Goal: Information Seeking & Learning: Learn about a topic

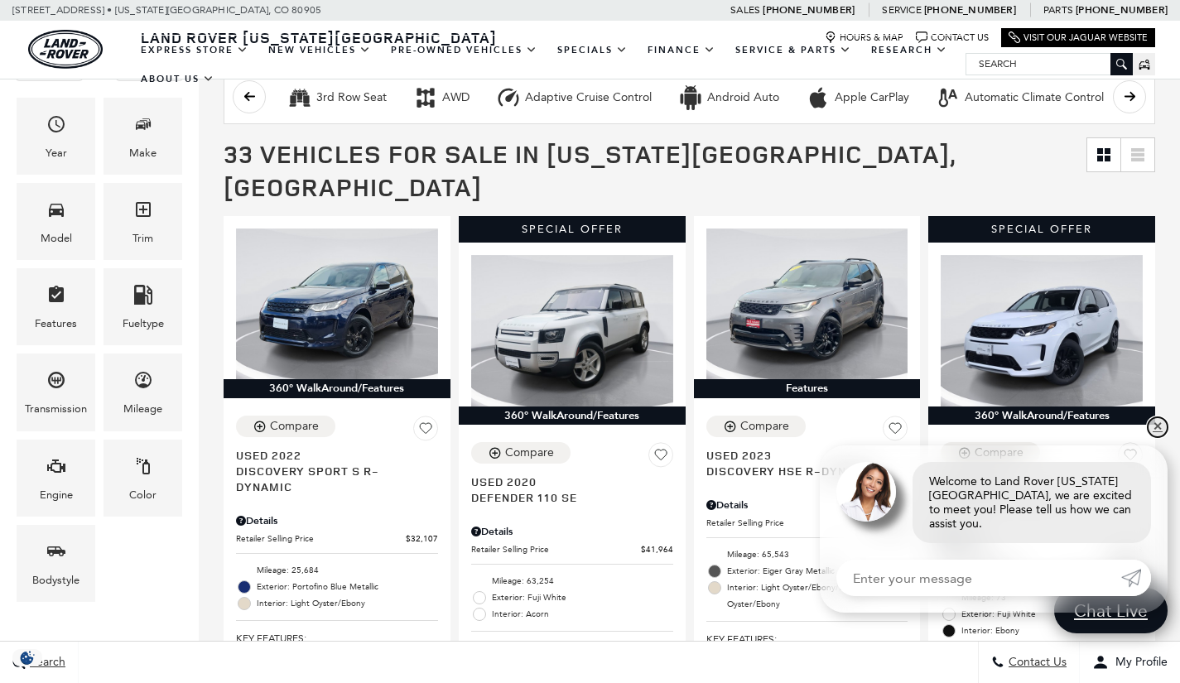
click at [1155, 437] on link "✕" at bounding box center [1158, 427] width 20 height 20
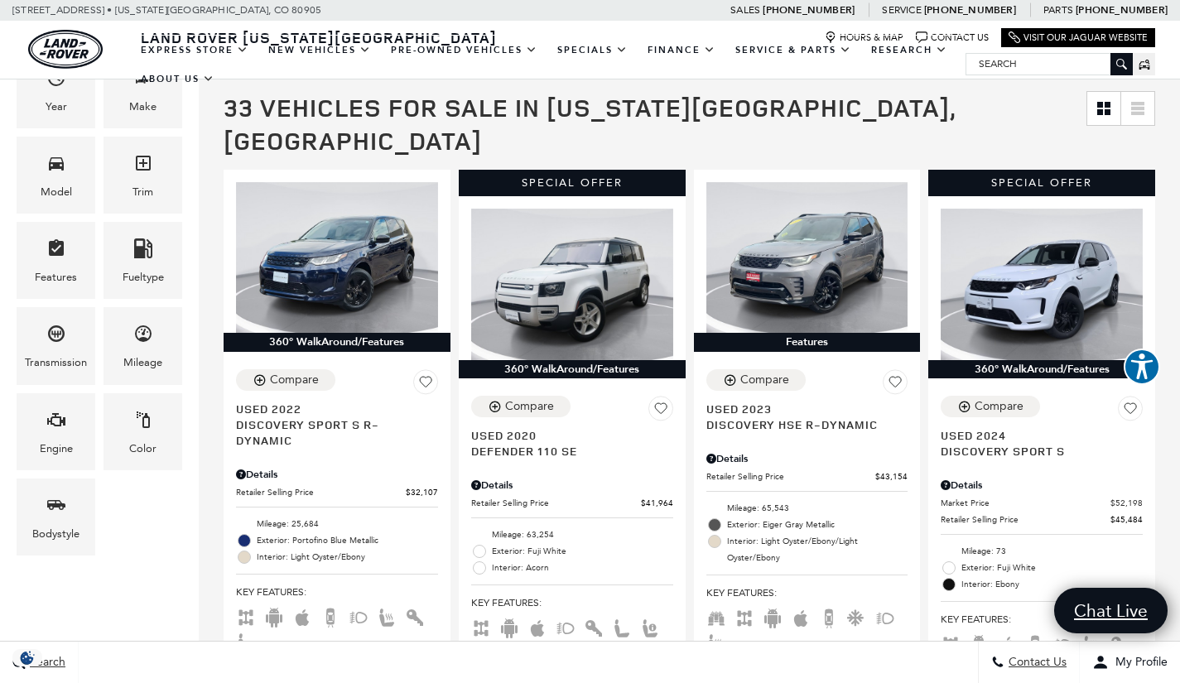
scroll to position [321, 0]
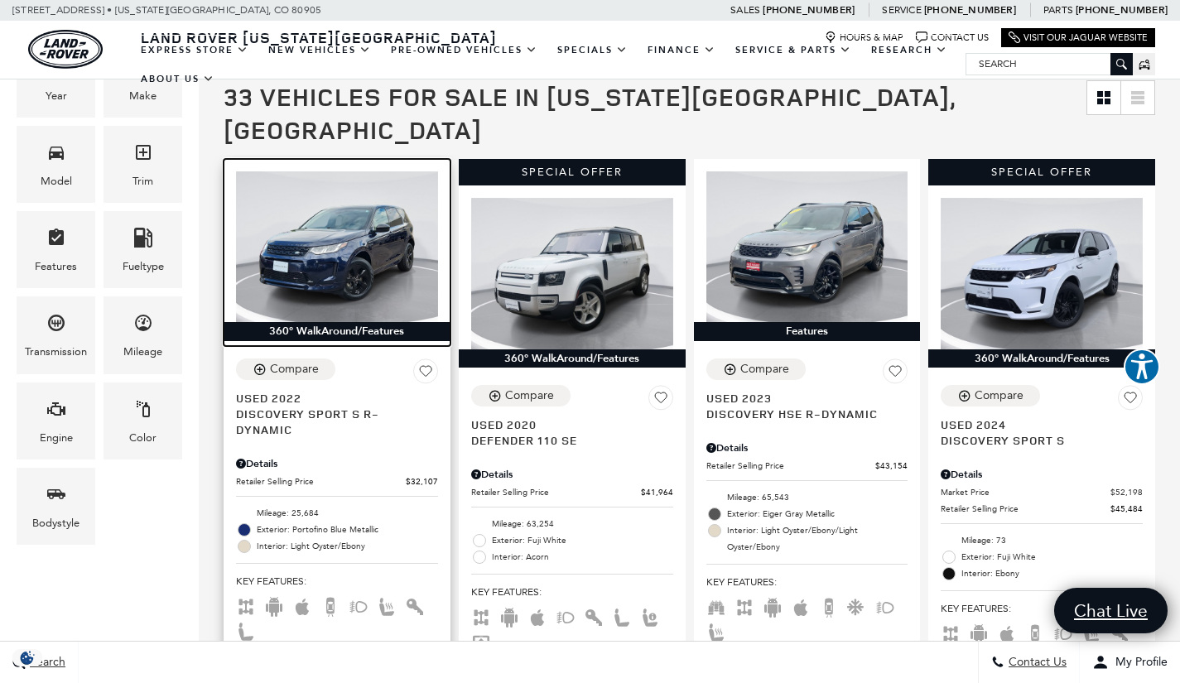
click at [334, 253] on img at bounding box center [337, 247] width 202 height 152
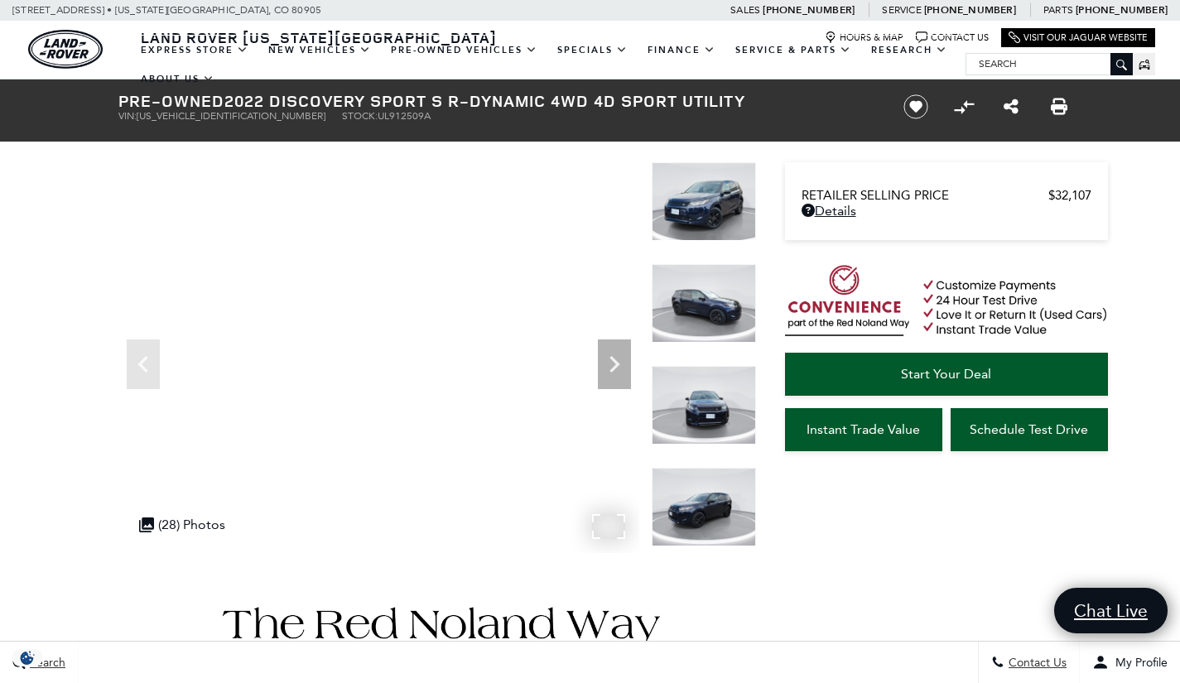
click at [177, 527] on div ".cls-1, .cls-3 { fill: #c50033; } .cls-1 { clip-rule: evenodd; } .cls-2 { clip-…" at bounding box center [182, 525] width 103 height 32
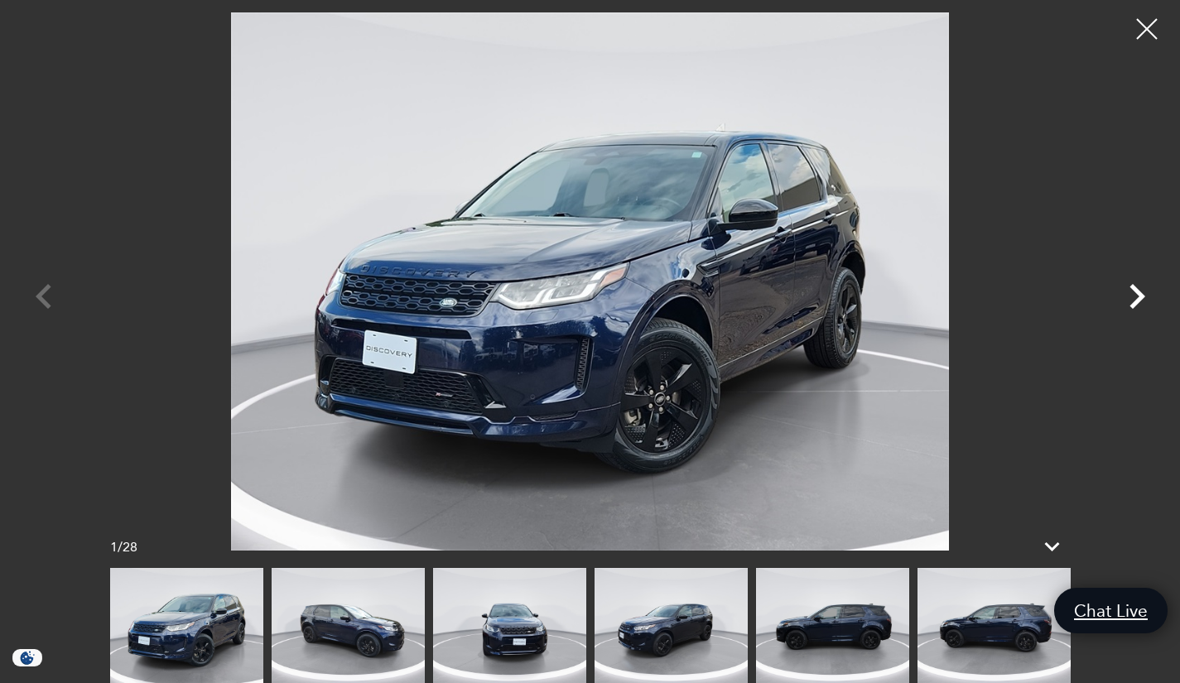
click at [1140, 301] on icon "Next" at bounding box center [1138, 296] width 16 height 25
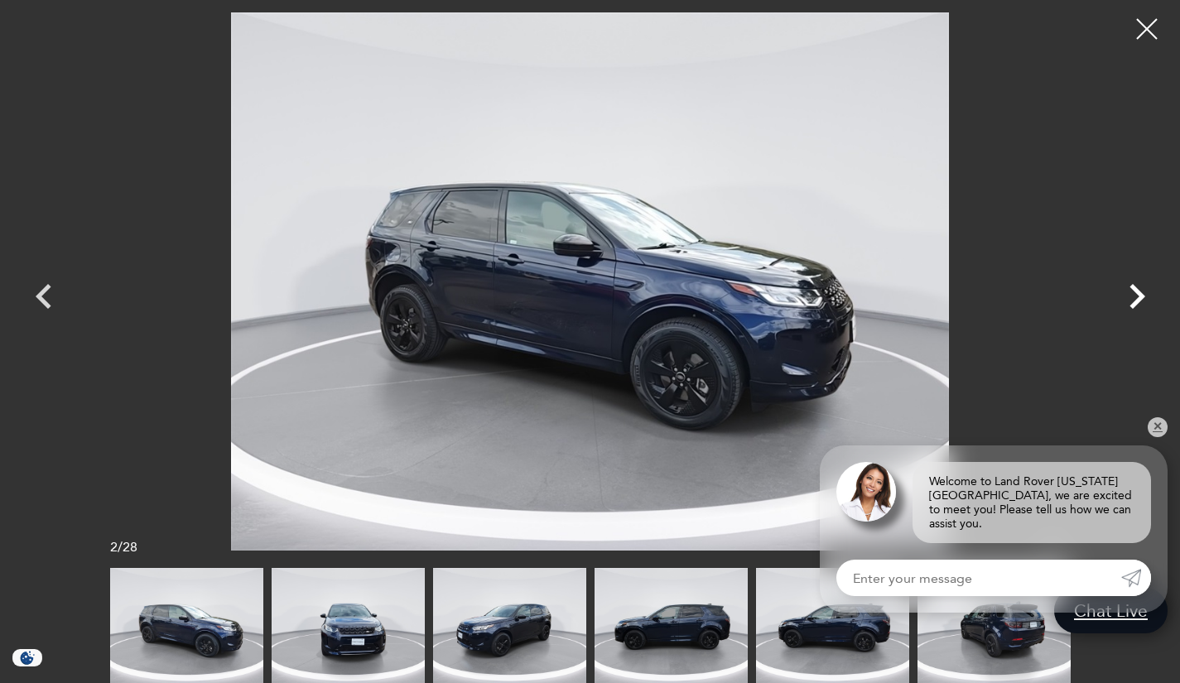
click at [1140, 301] on icon "Next" at bounding box center [1138, 296] width 16 height 25
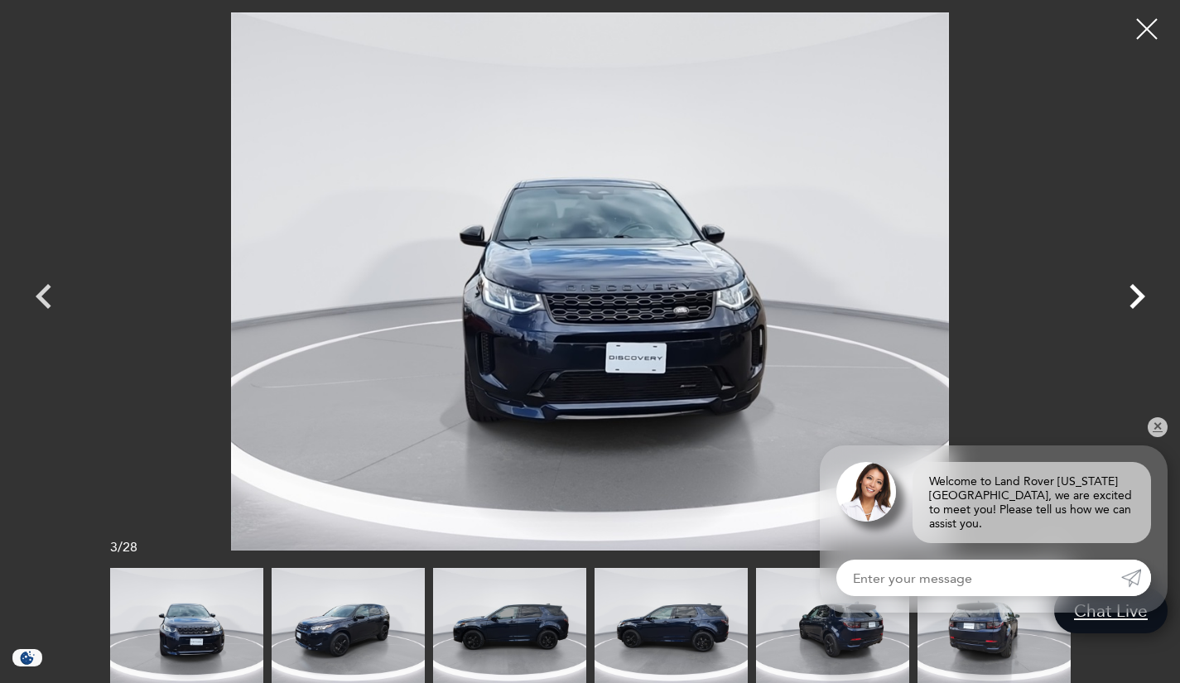
click at [1140, 301] on icon "Next" at bounding box center [1138, 296] width 16 height 25
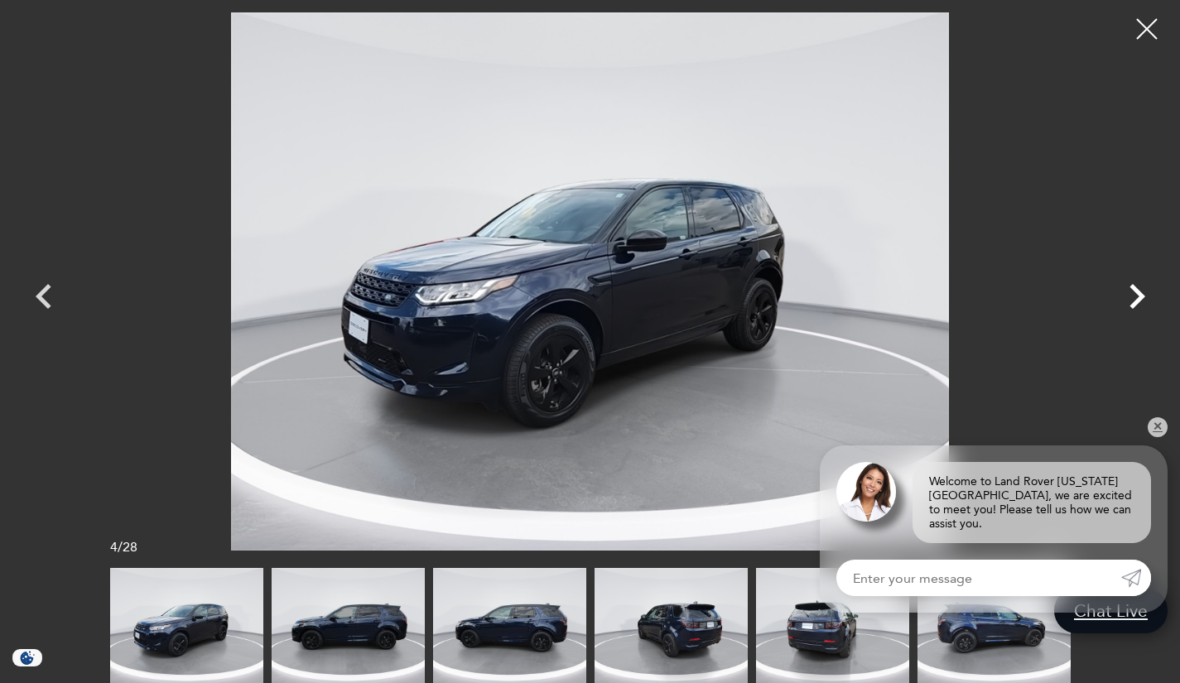
click at [1140, 301] on icon "Next" at bounding box center [1138, 296] width 16 height 25
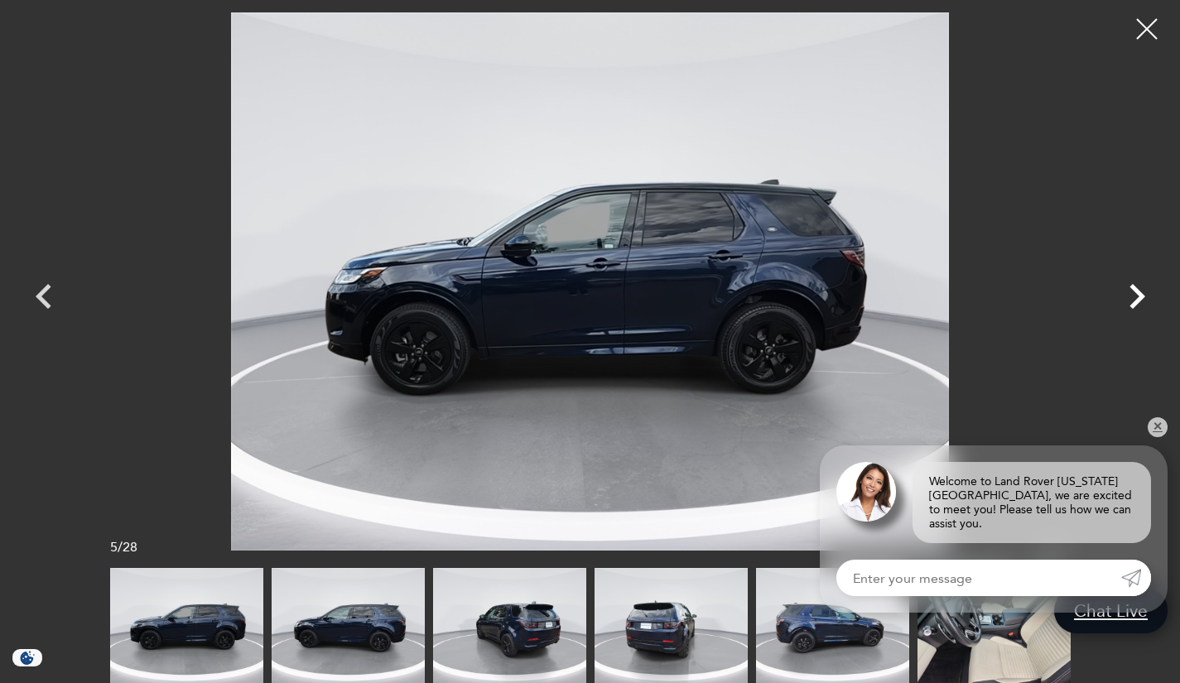
click at [1140, 301] on icon "Next" at bounding box center [1138, 296] width 16 height 25
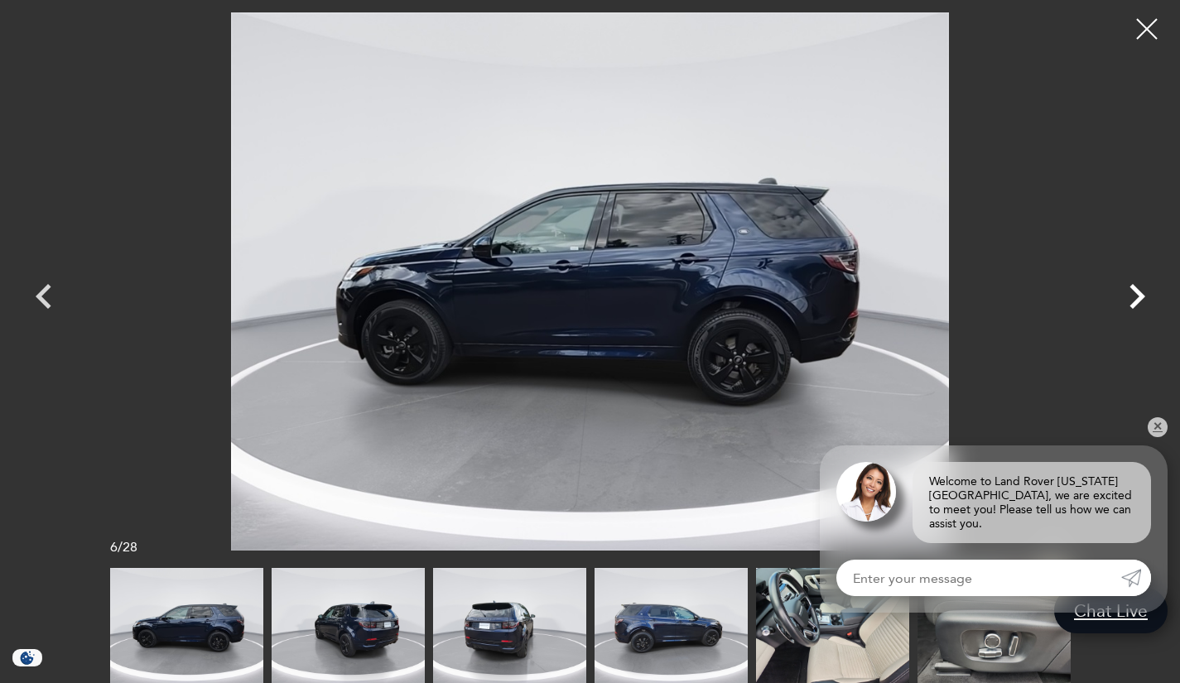
click at [1140, 301] on icon "Next" at bounding box center [1138, 296] width 16 height 25
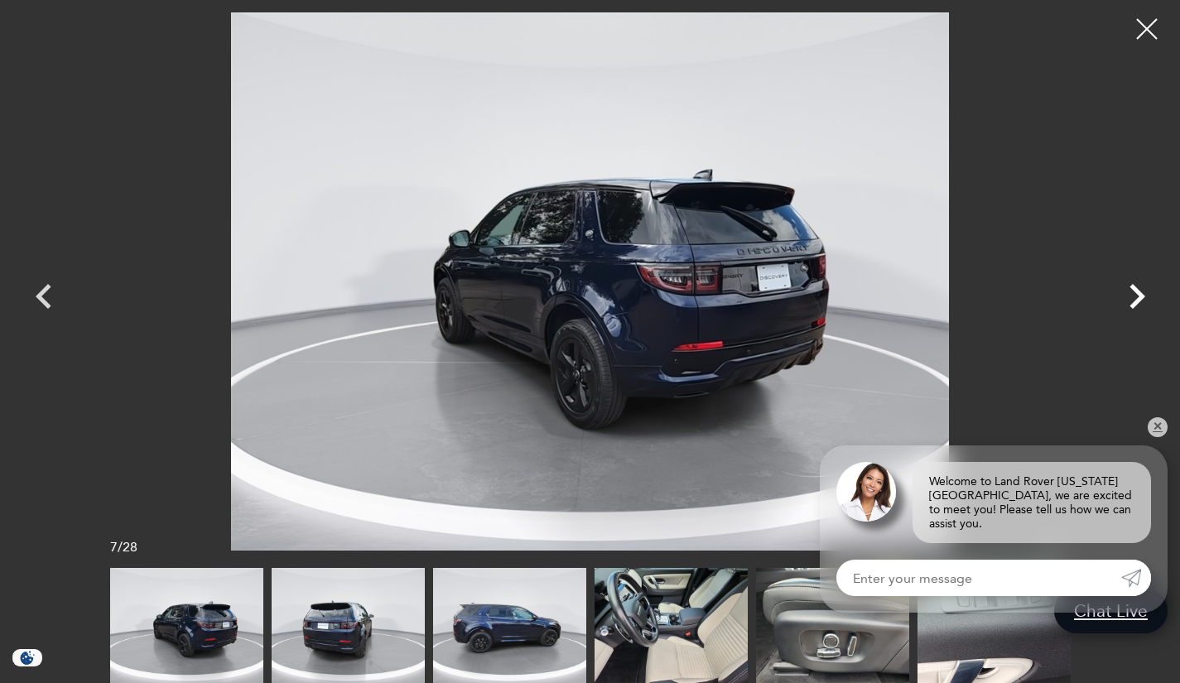
click at [1140, 301] on icon "Next" at bounding box center [1138, 296] width 16 height 25
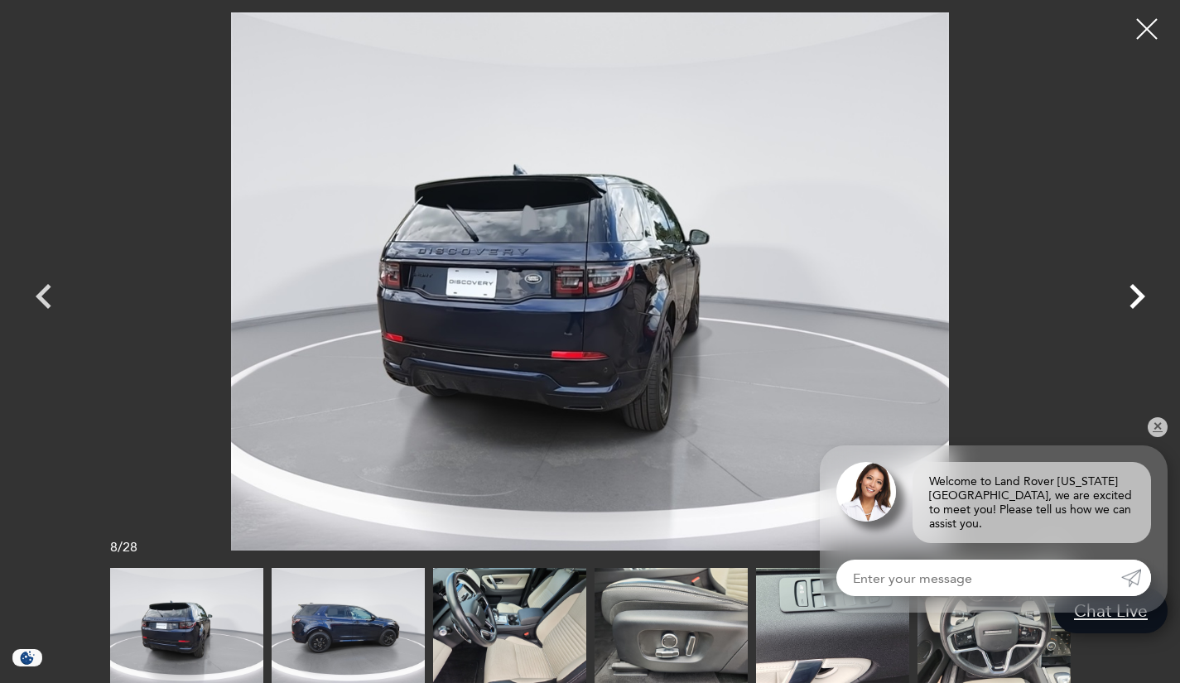
click at [1140, 301] on icon "Next" at bounding box center [1138, 296] width 16 height 25
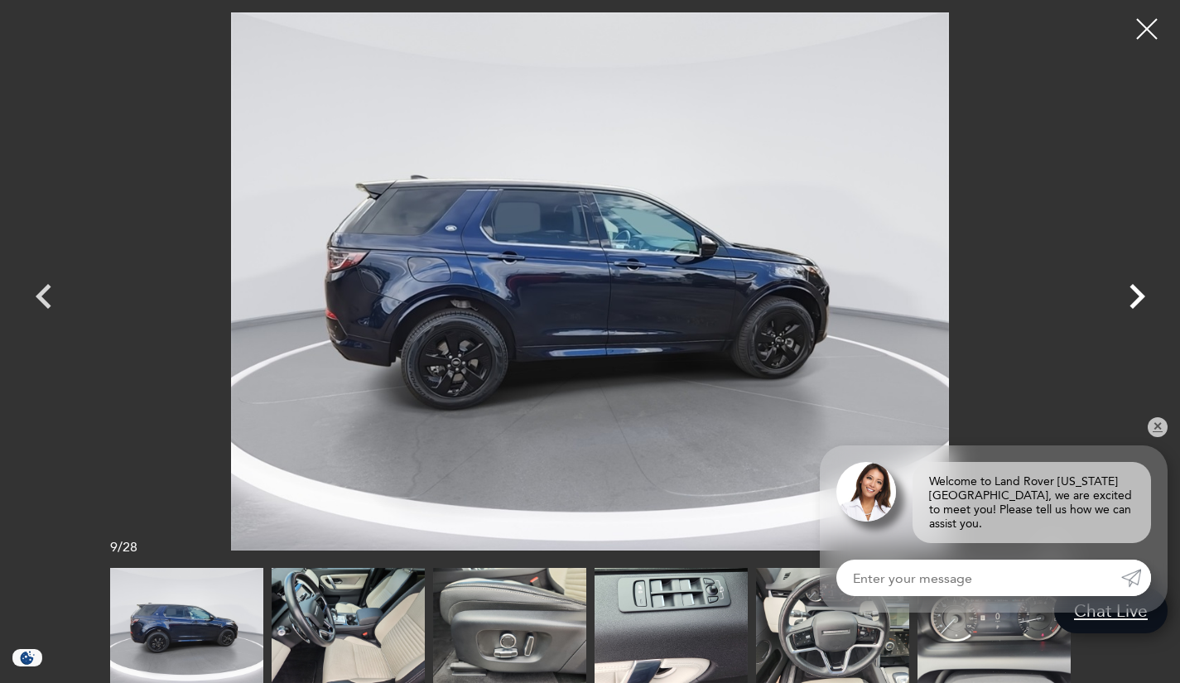
click at [1140, 301] on icon "Next" at bounding box center [1138, 296] width 16 height 25
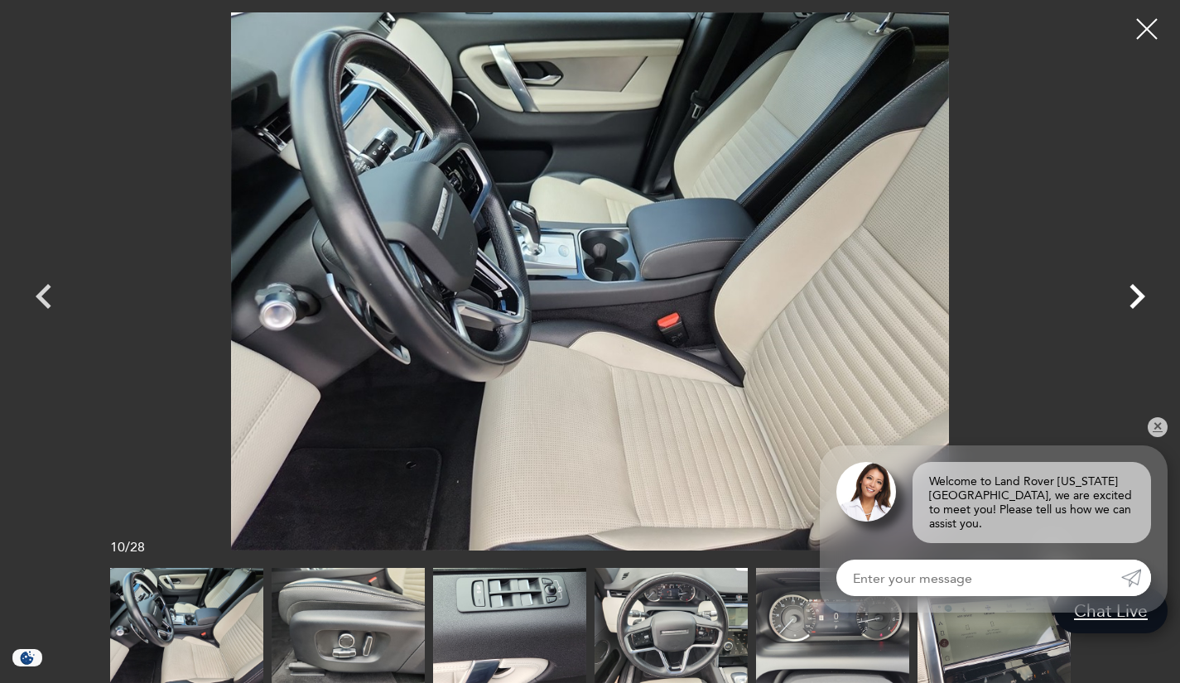
click at [1140, 301] on icon "Next" at bounding box center [1138, 296] width 16 height 25
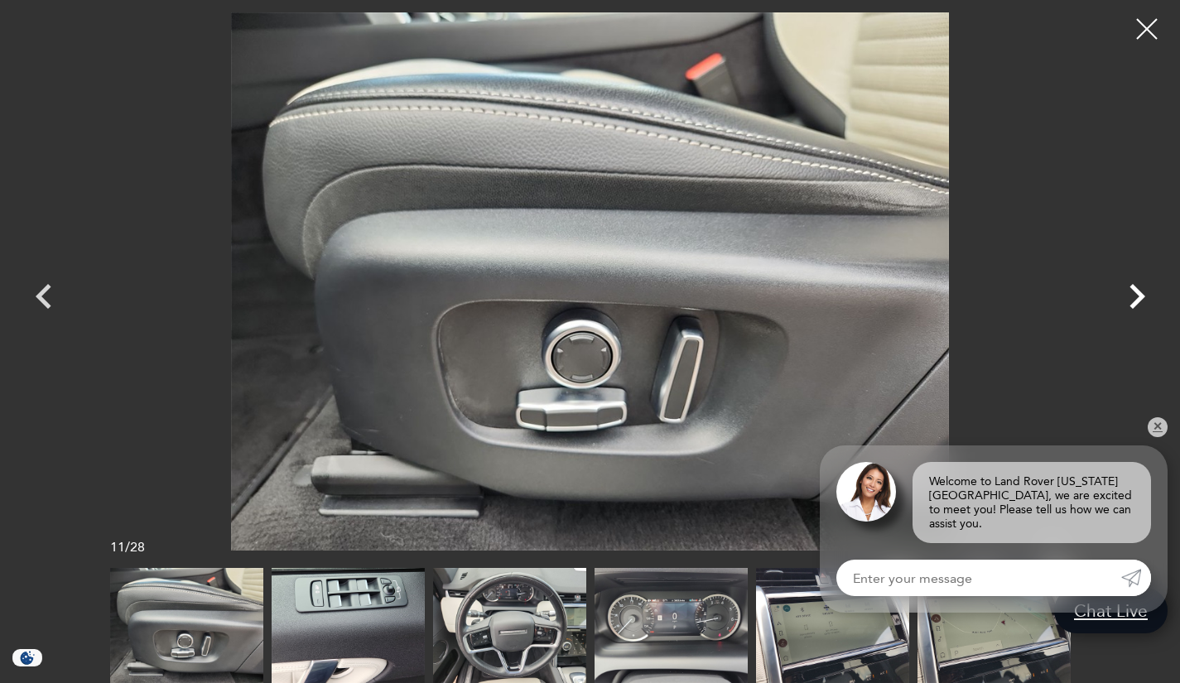
click at [1140, 301] on icon "Next" at bounding box center [1138, 296] width 16 height 25
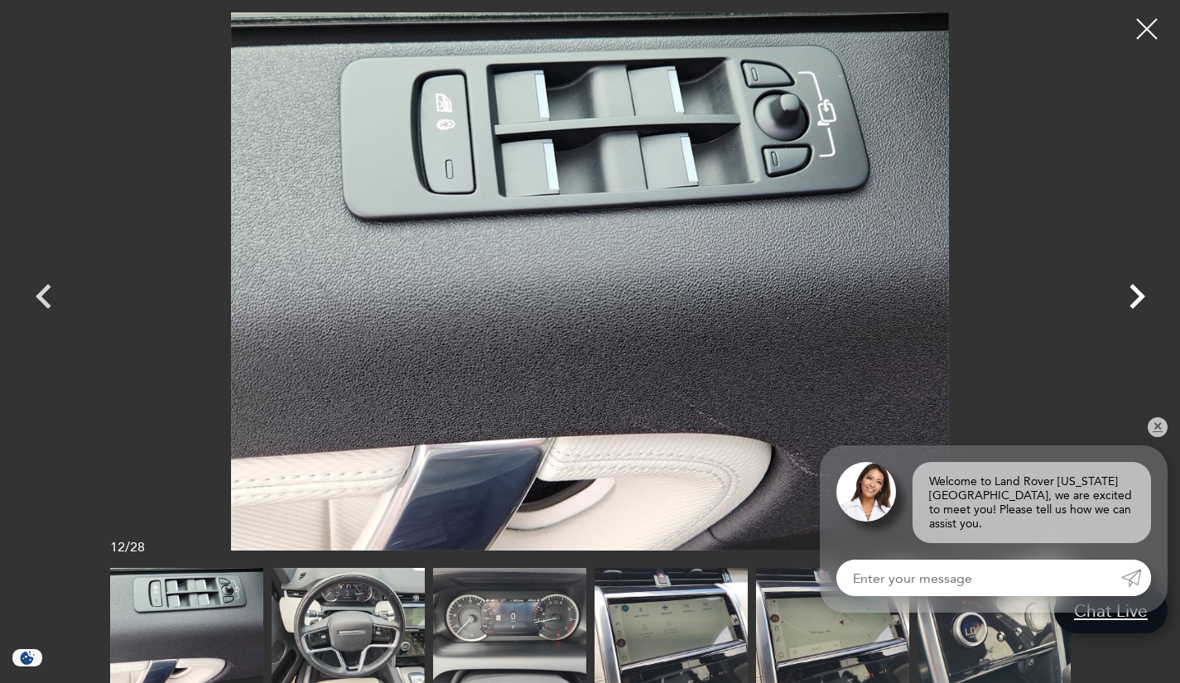
click at [1140, 301] on icon "Next" at bounding box center [1138, 296] width 16 height 25
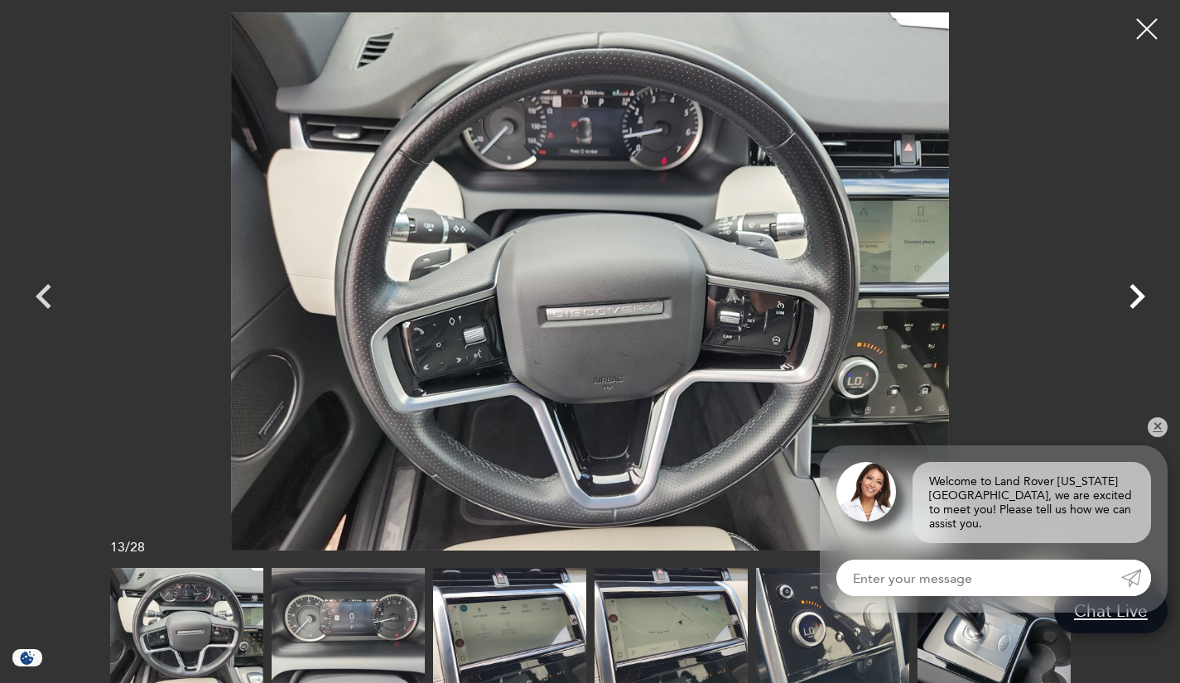
click at [1140, 301] on icon "Next" at bounding box center [1138, 296] width 16 height 25
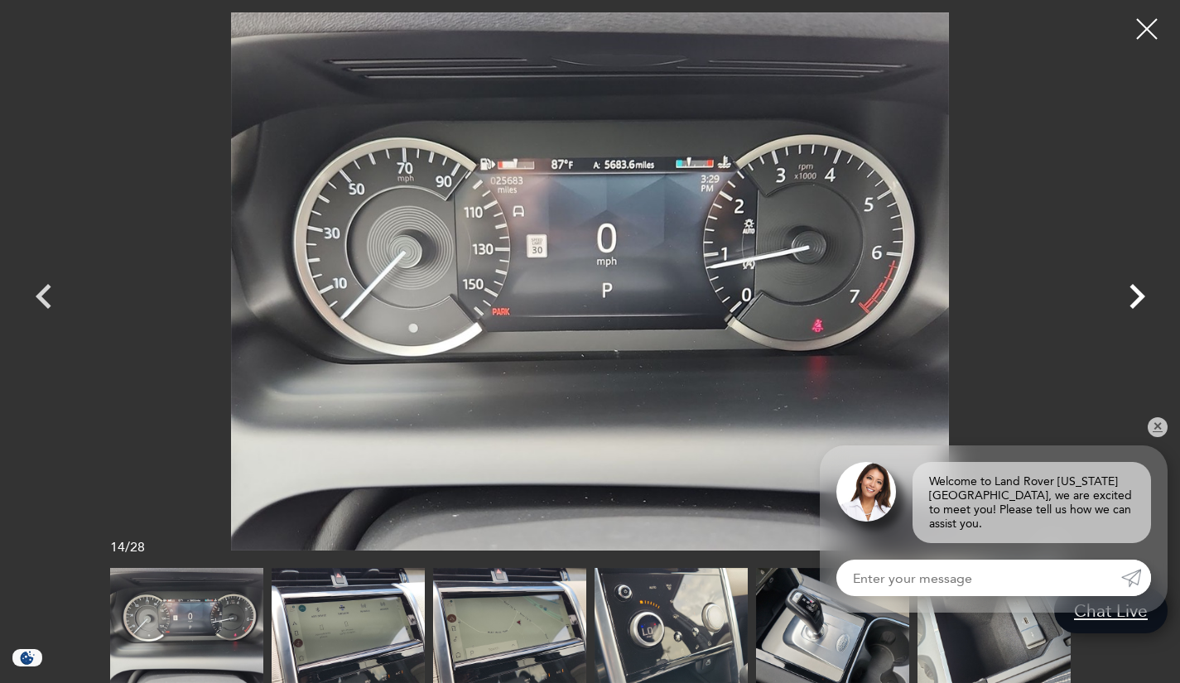
click at [1140, 301] on icon "Next" at bounding box center [1138, 296] width 16 height 25
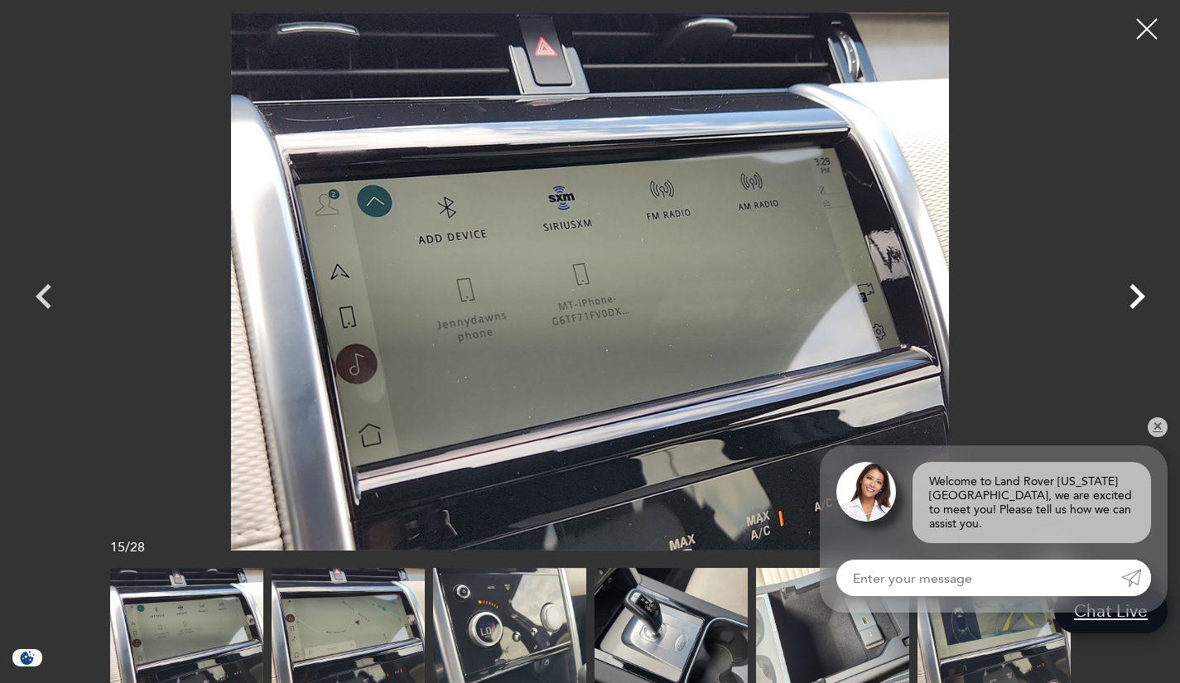
click at [1140, 301] on icon "Next" at bounding box center [1138, 296] width 16 height 25
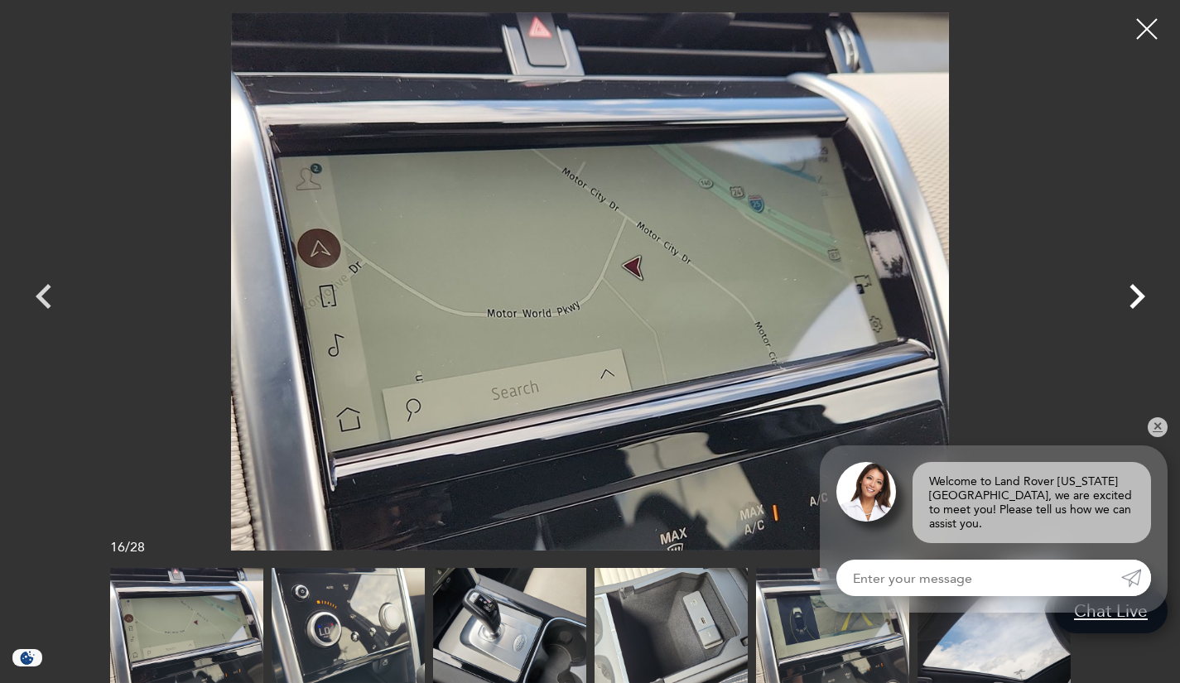
click at [1140, 301] on icon "Next" at bounding box center [1138, 296] width 16 height 25
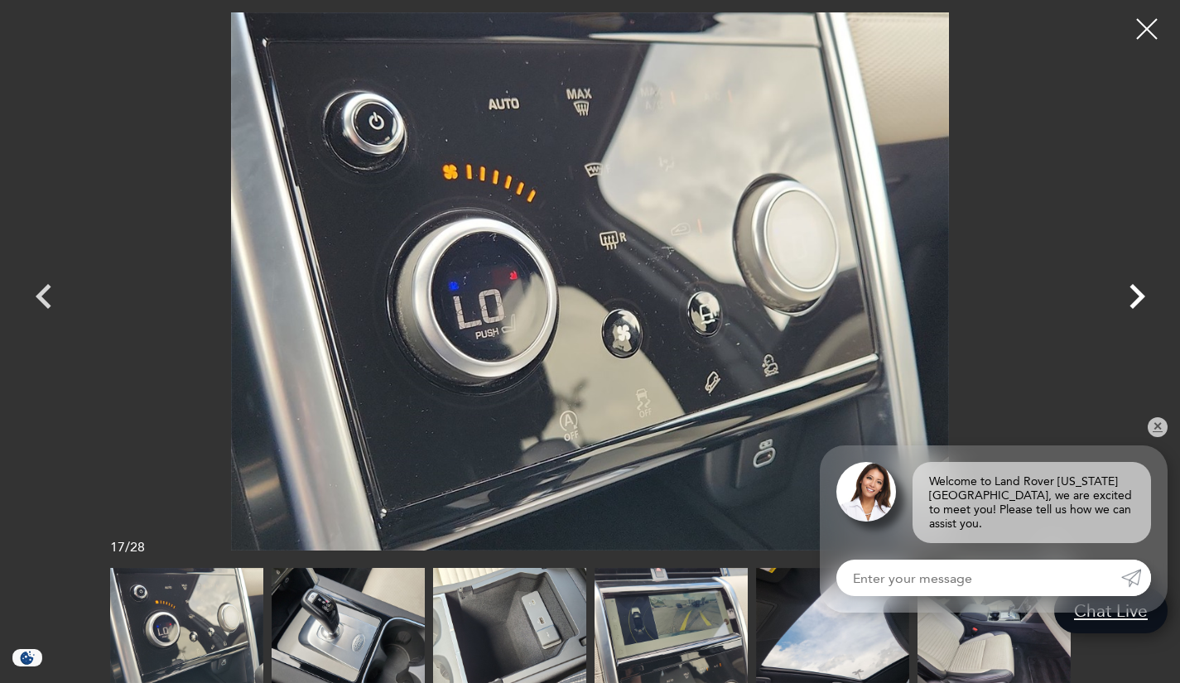
click at [1140, 301] on icon "Next" at bounding box center [1138, 296] width 16 height 25
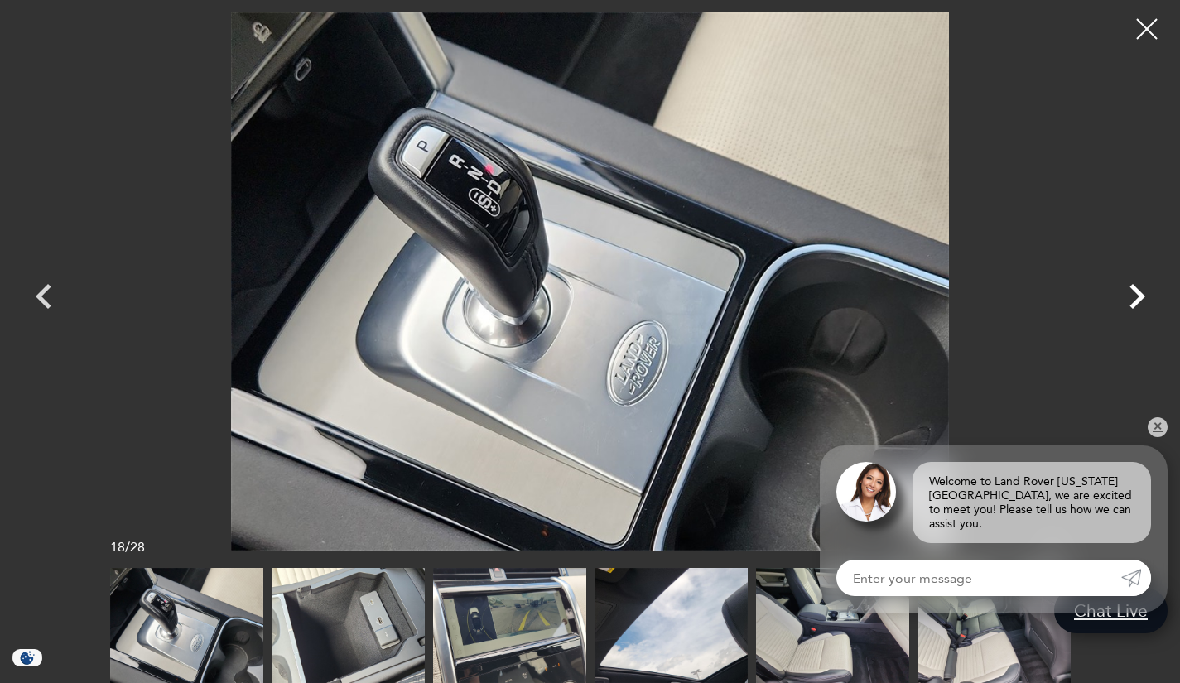
click at [1140, 301] on icon "Next" at bounding box center [1138, 296] width 16 height 25
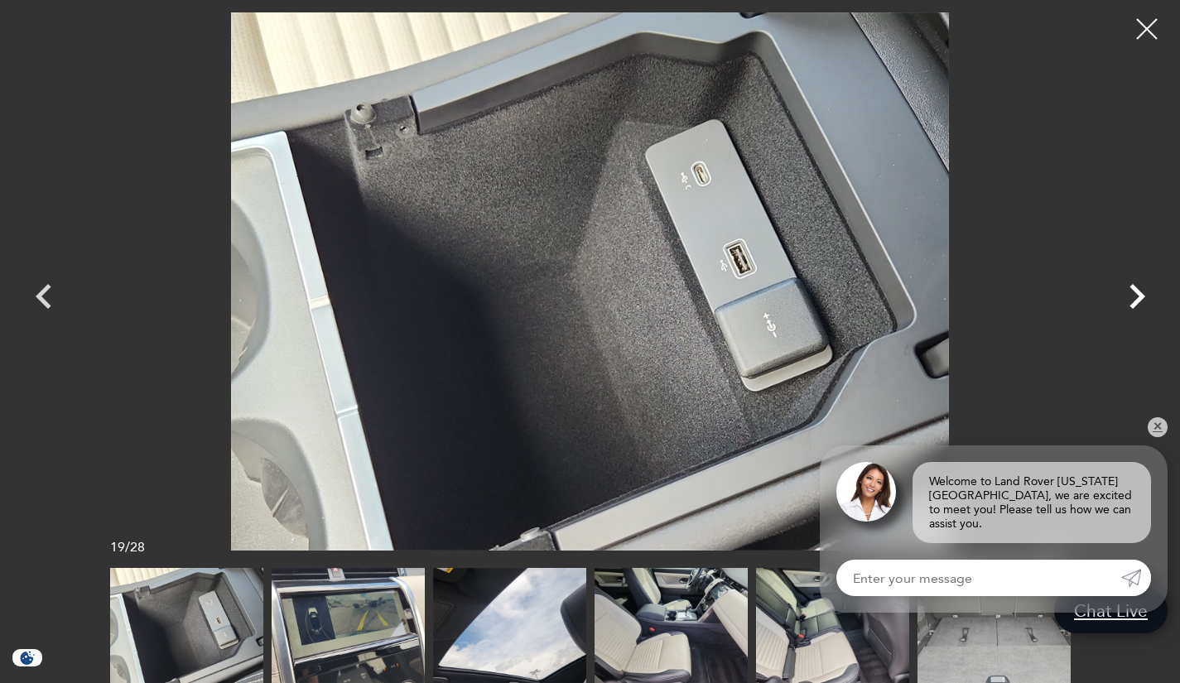
click at [1140, 301] on icon "Next" at bounding box center [1138, 296] width 16 height 25
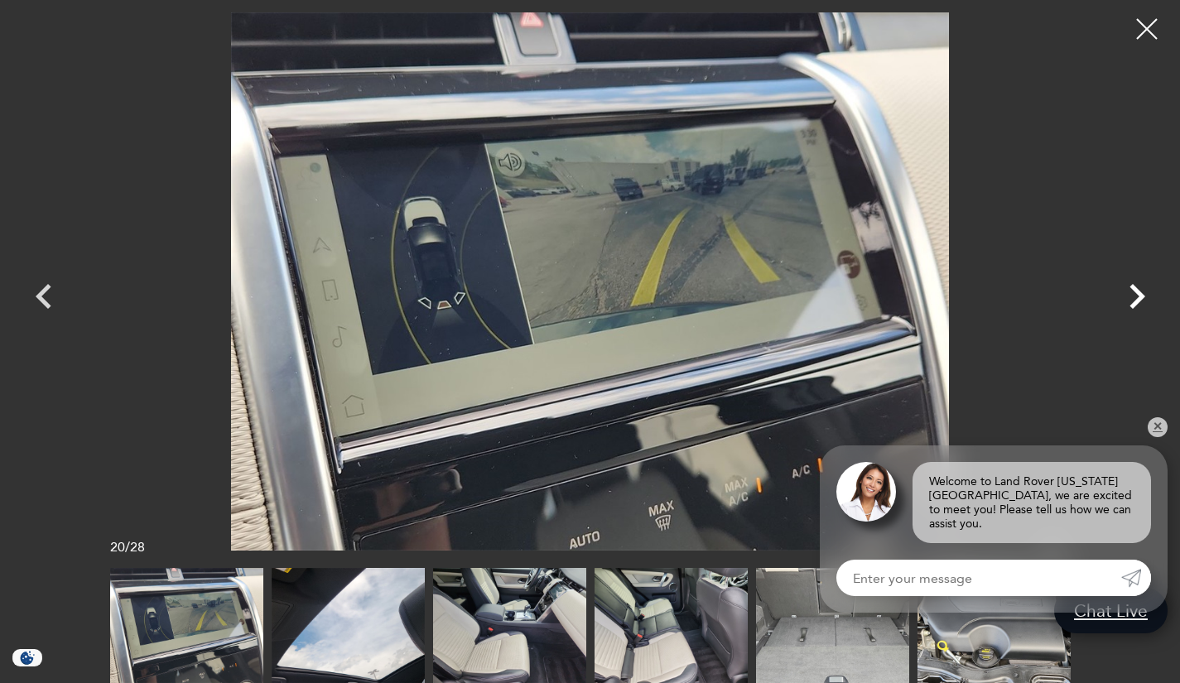
click at [1140, 301] on icon "Next" at bounding box center [1138, 296] width 16 height 25
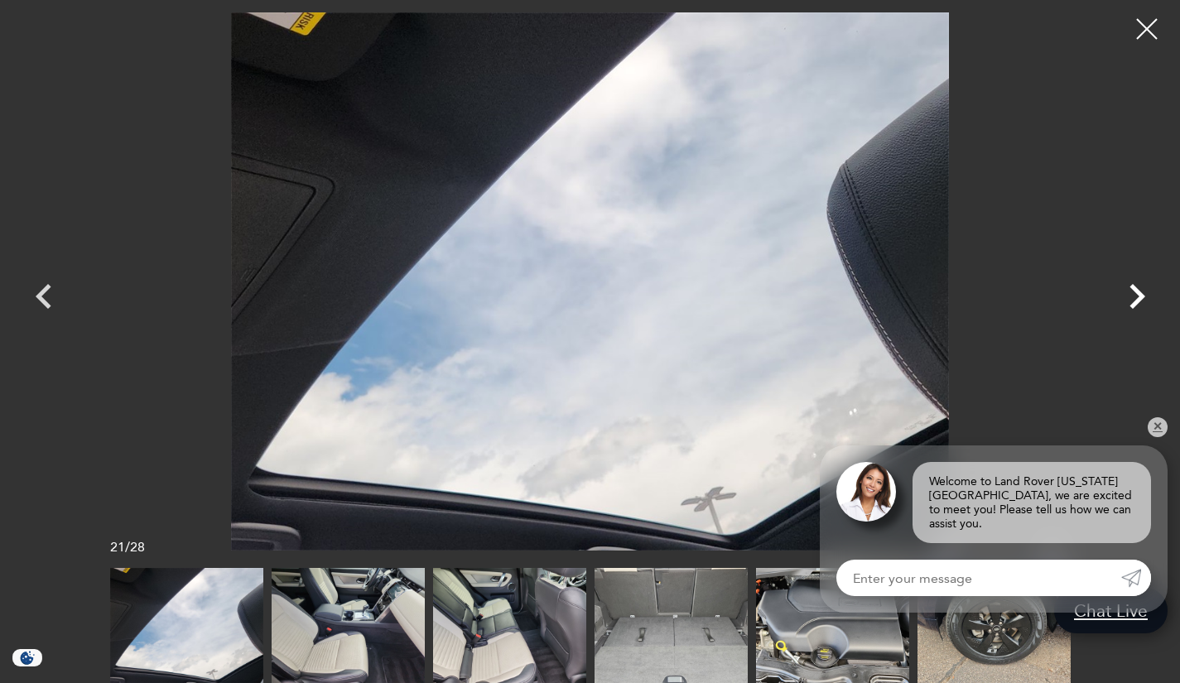
click at [1140, 301] on icon "Next" at bounding box center [1138, 296] width 16 height 25
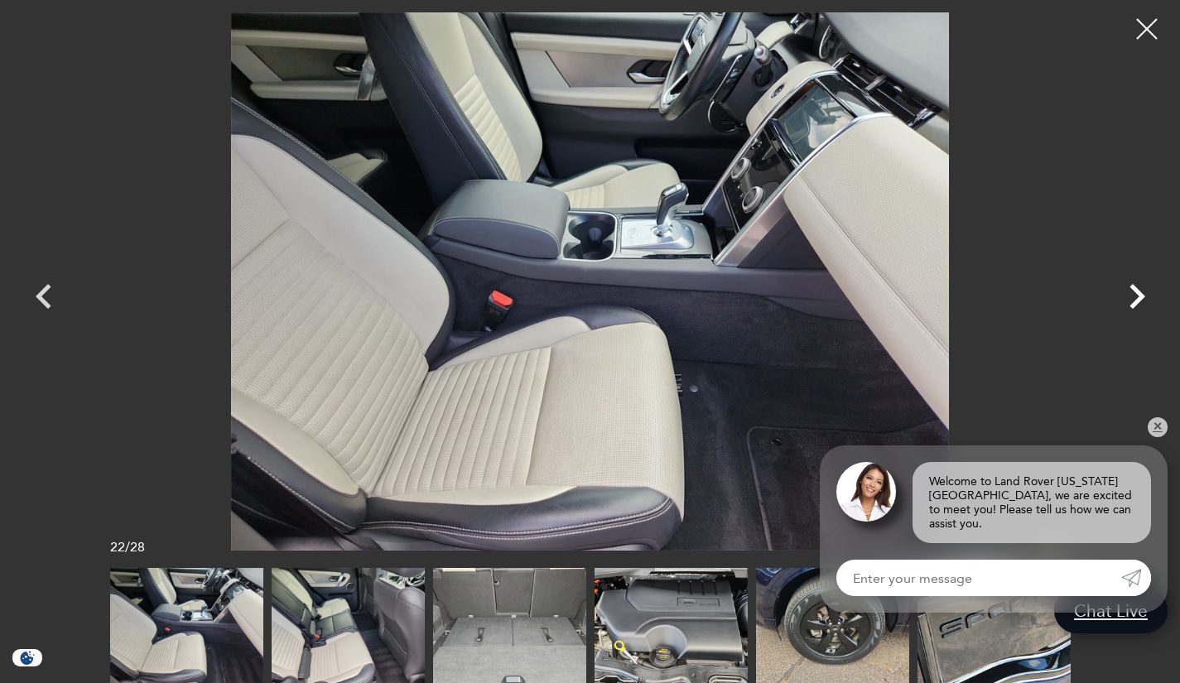
click at [1140, 301] on icon "Next" at bounding box center [1138, 296] width 16 height 25
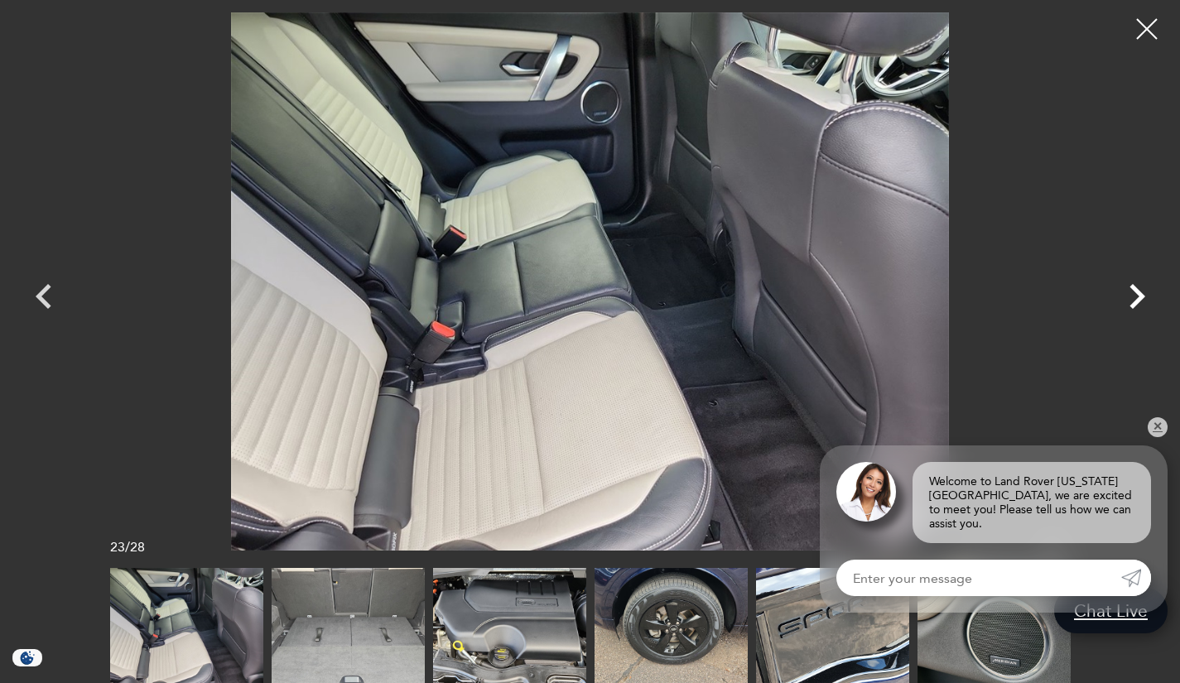
click at [1140, 301] on icon "Next" at bounding box center [1138, 296] width 16 height 25
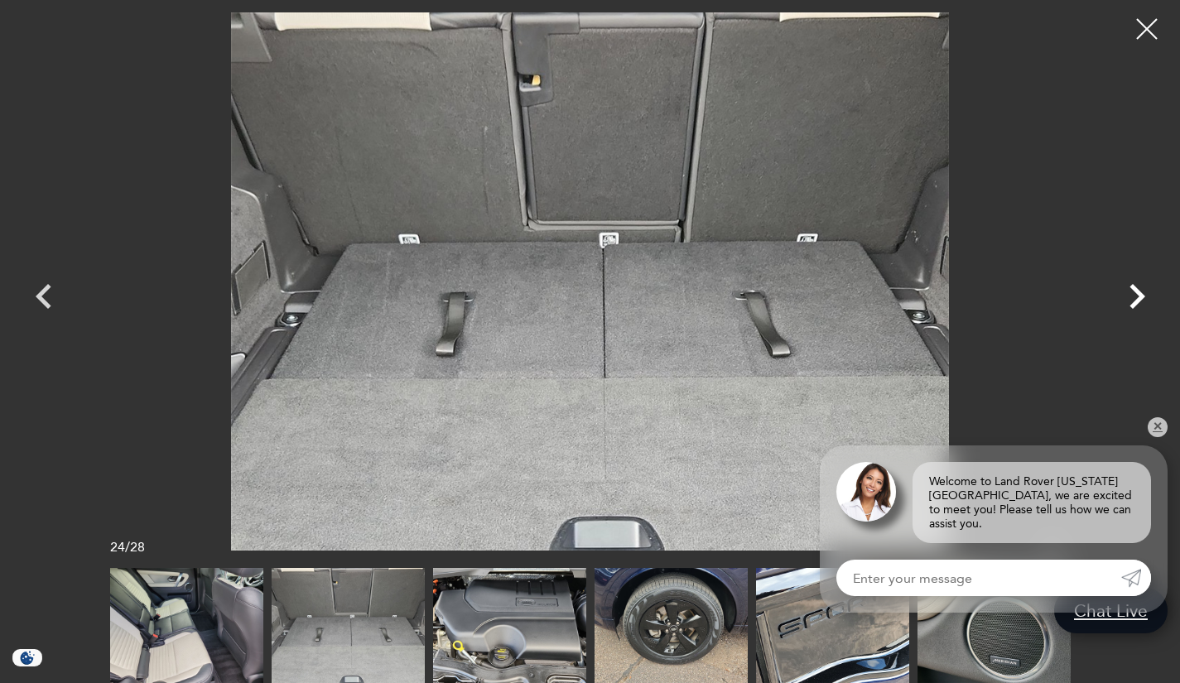
click at [1140, 301] on icon "Next" at bounding box center [1138, 296] width 16 height 25
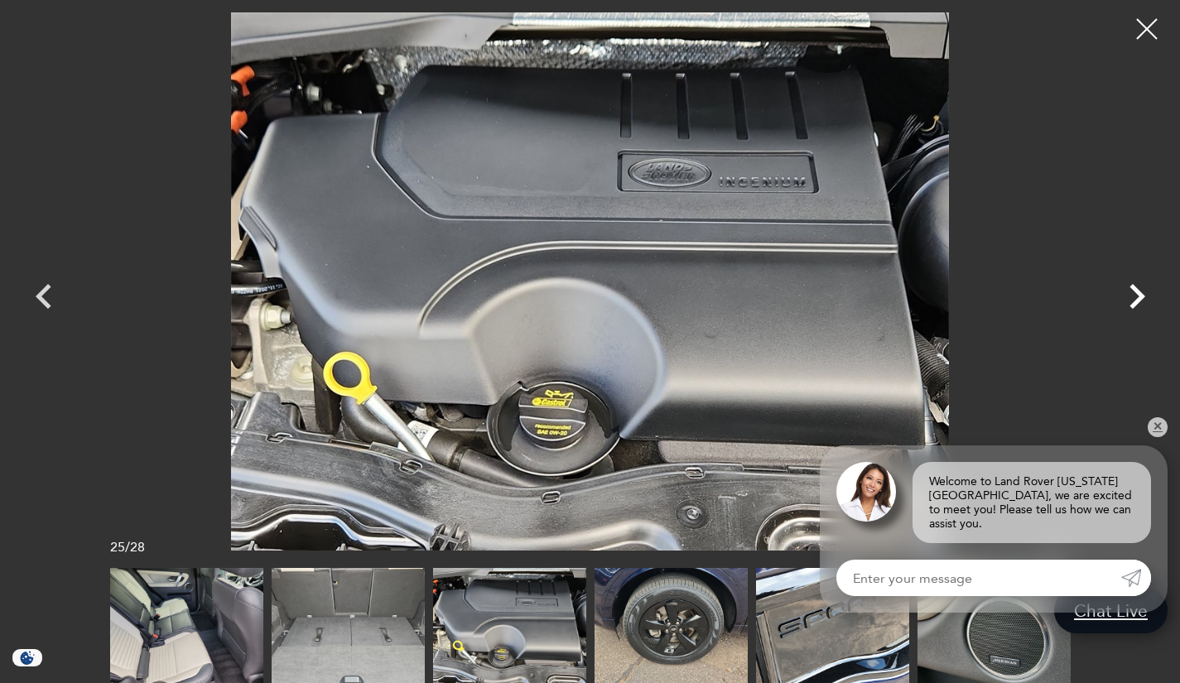
click at [1140, 301] on icon "Next" at bounding box center [1138, 296] width 16 height 25
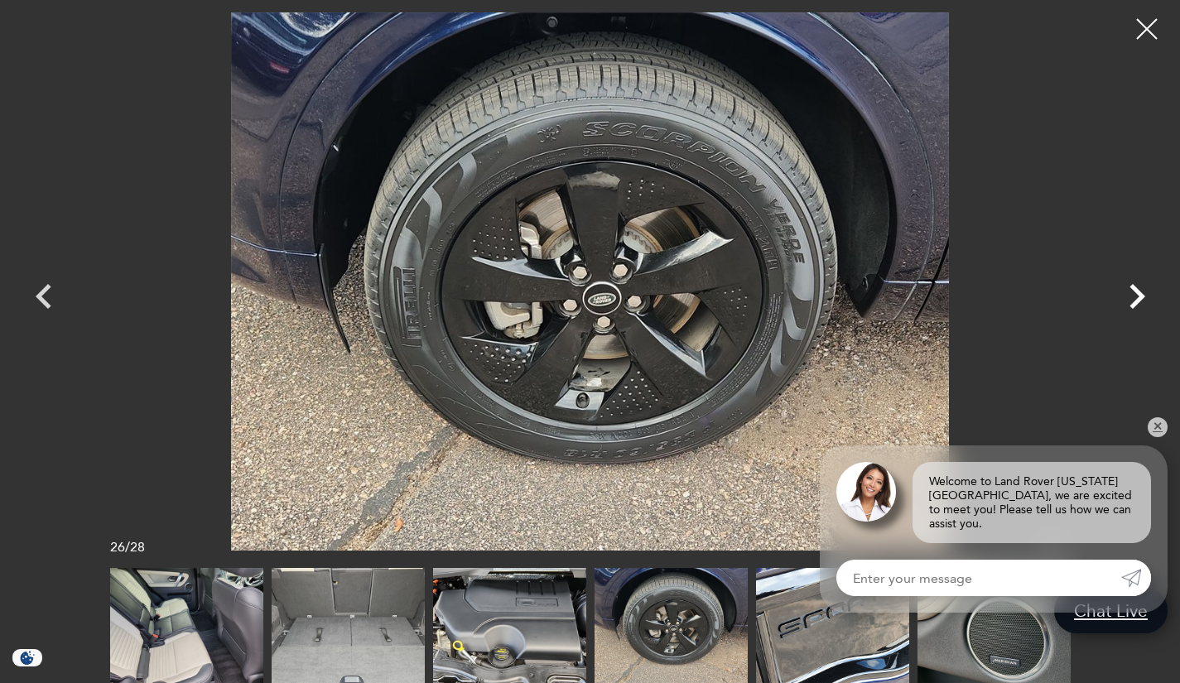
click at [1140, 301] on icon "Next" at bounding box center [1138, 296] width 16 height 25
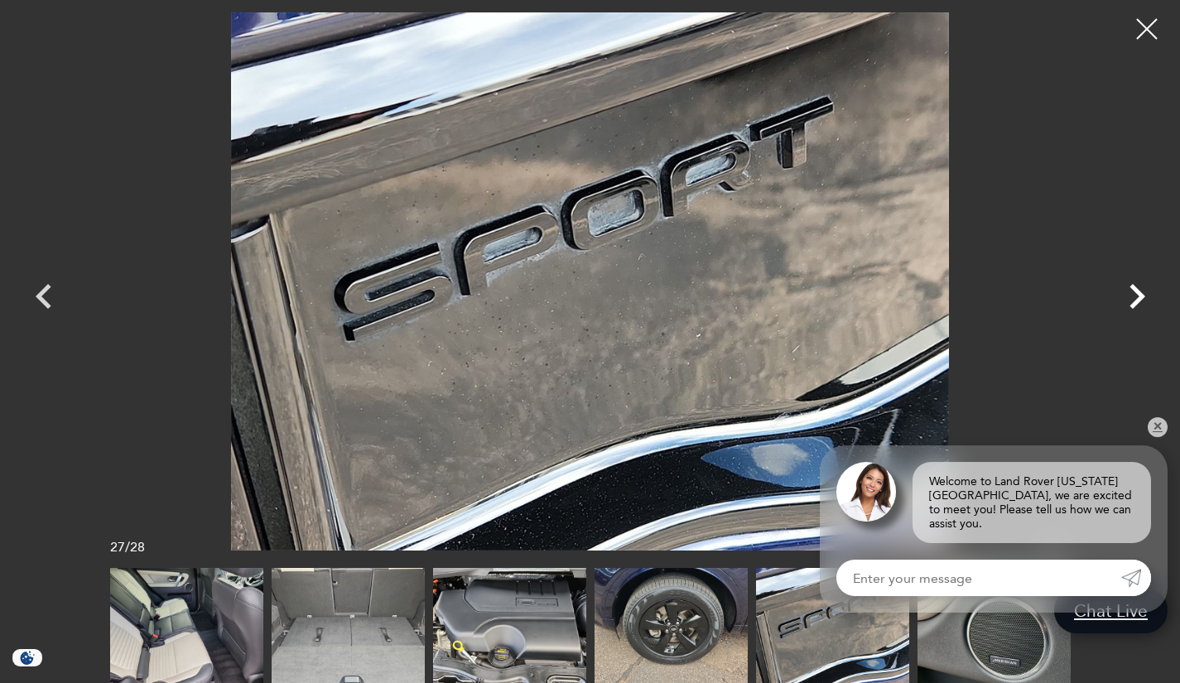
click at [1140, 301] on icon "Next" at bounding box center [1138, 296] width 16 height 25
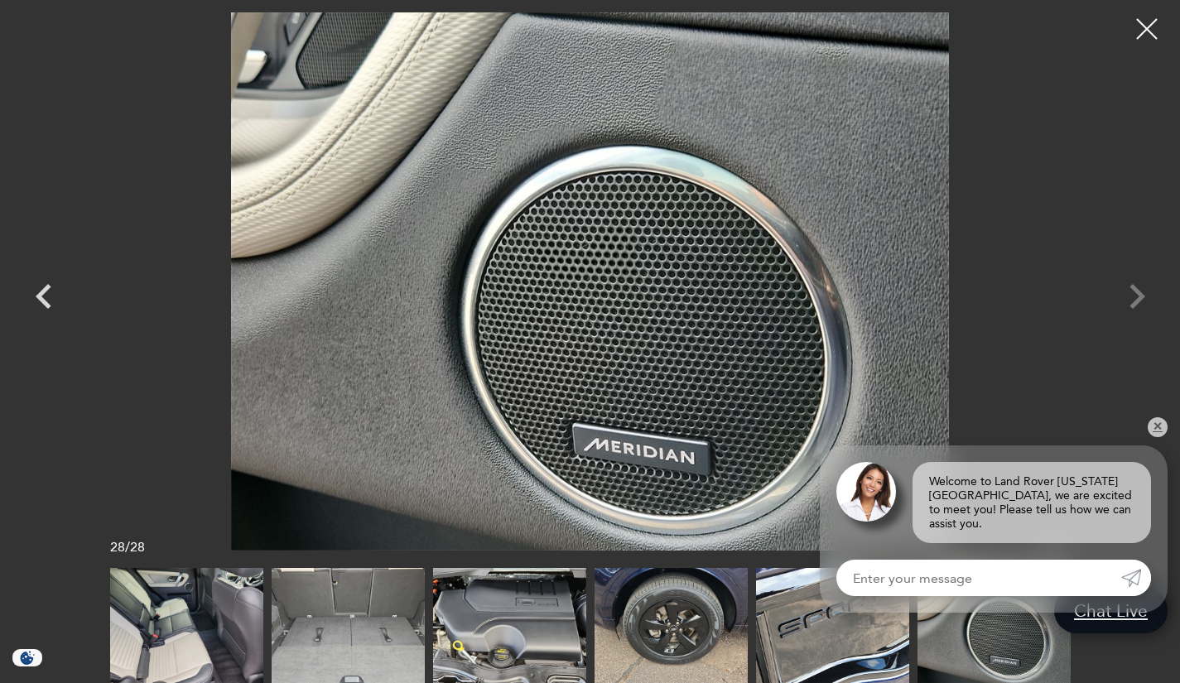
click at [1140, 301] on div at bounding box center [590, 281] width 1159 height 538
click at [1150, 29] on div at bounding box center [1148, 29] width 44 height 44
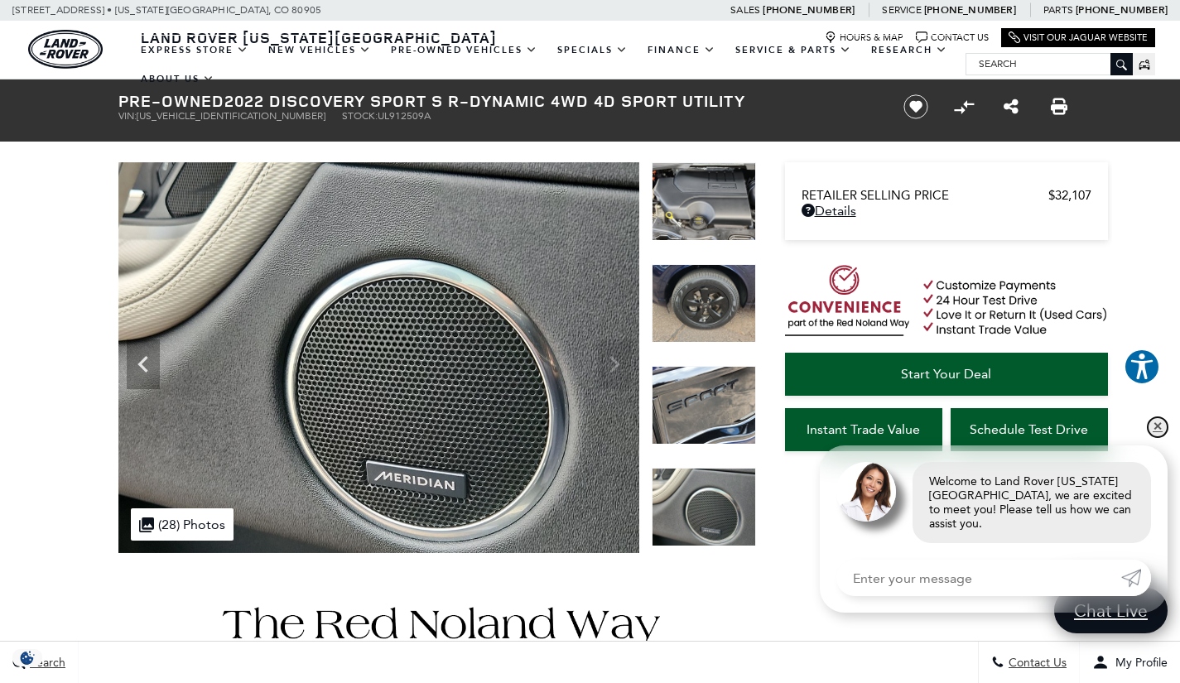
click at [1157, 437] on link "✕" at bounding box center [1158, 427] width 20 height 20
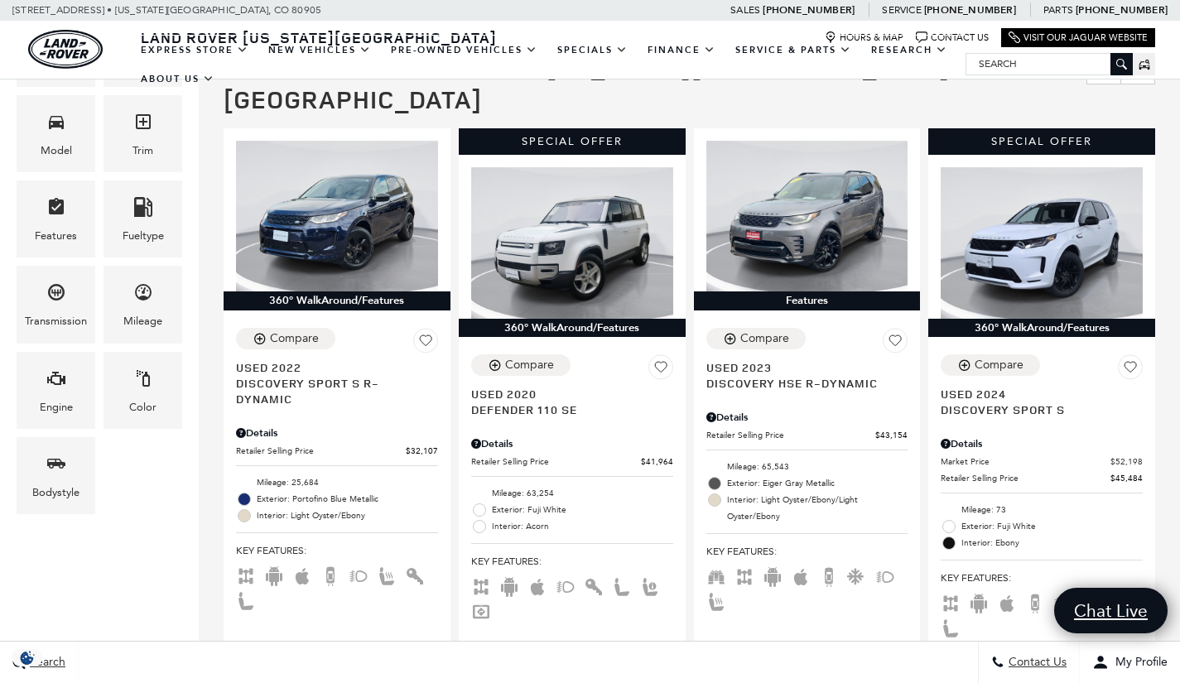
scroll to position [354, 0]
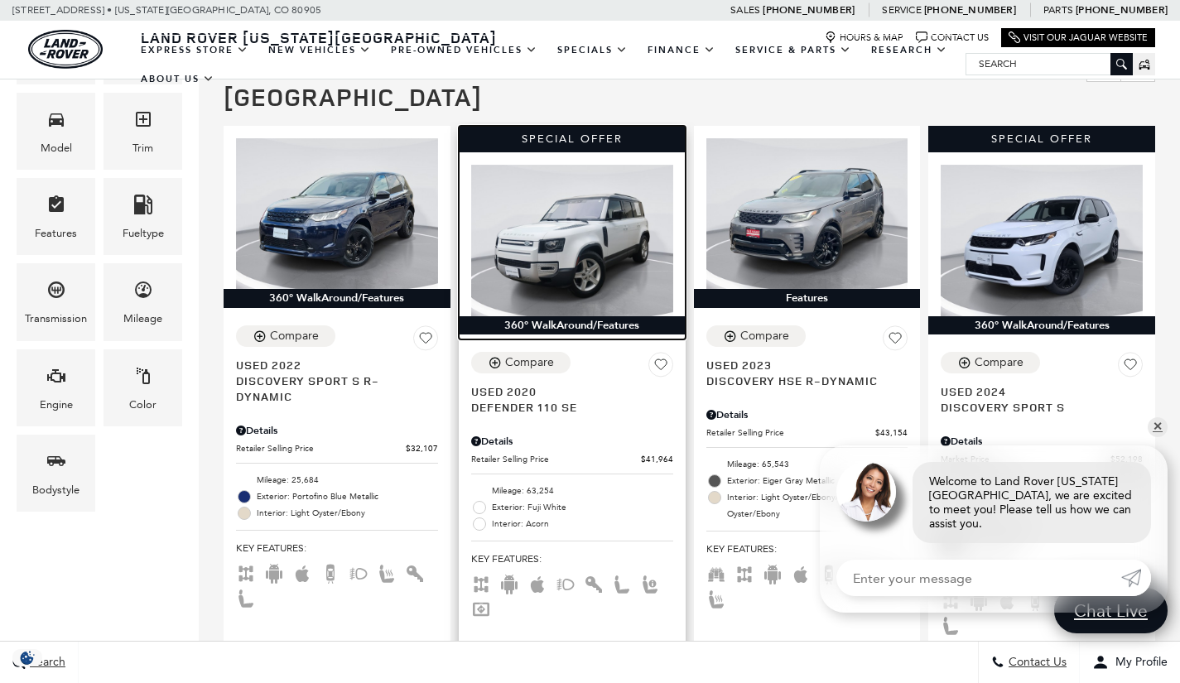
click at [576, 204] on img at bounding box center [572, 241] width 202 height 152
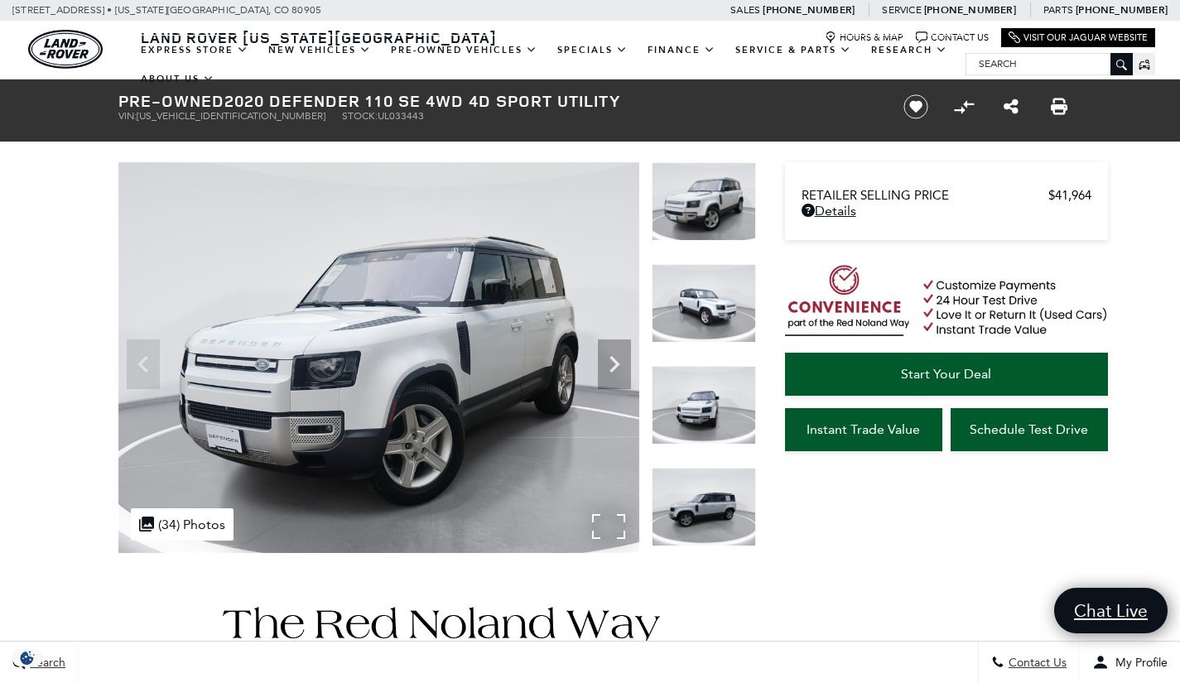
click at [174, 518] on div ".cls-1, .cls-3 { fill: #c50033; } .cls-1 { clip-rule: evenodd; } .cls-2 { clip-…" at bounding box center [182, 525] width 103 height 32
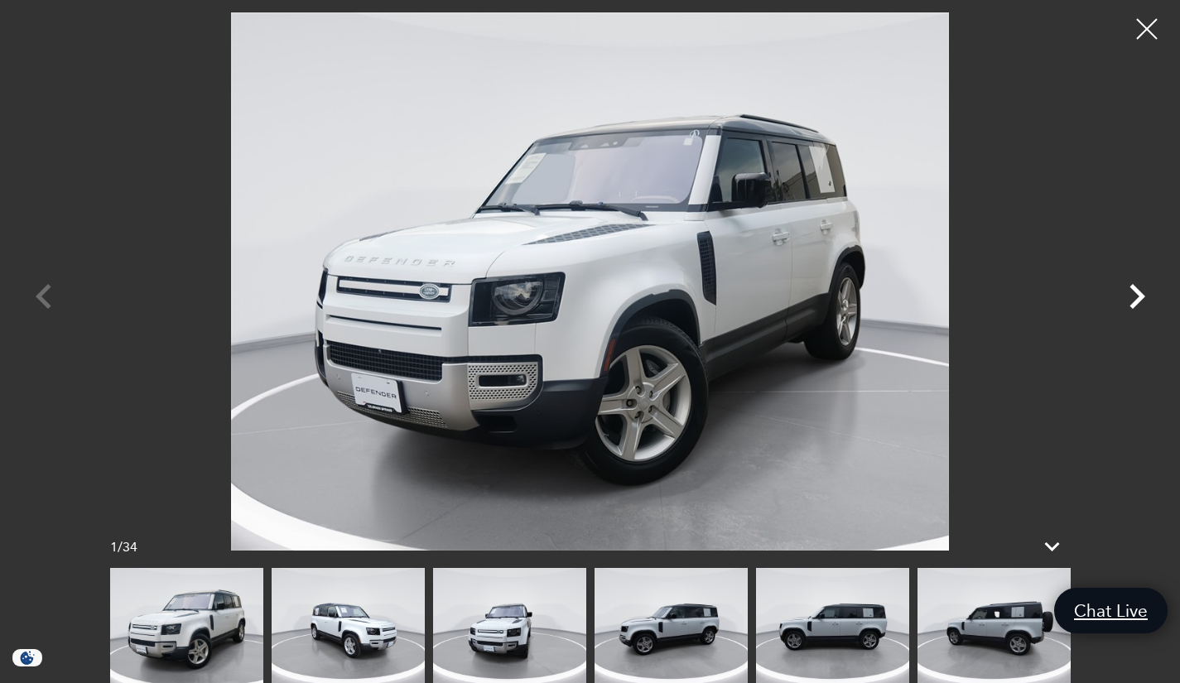
click at [1136, 297] on icon "Next" at bounding box center [1137, 297] width 50 height 50
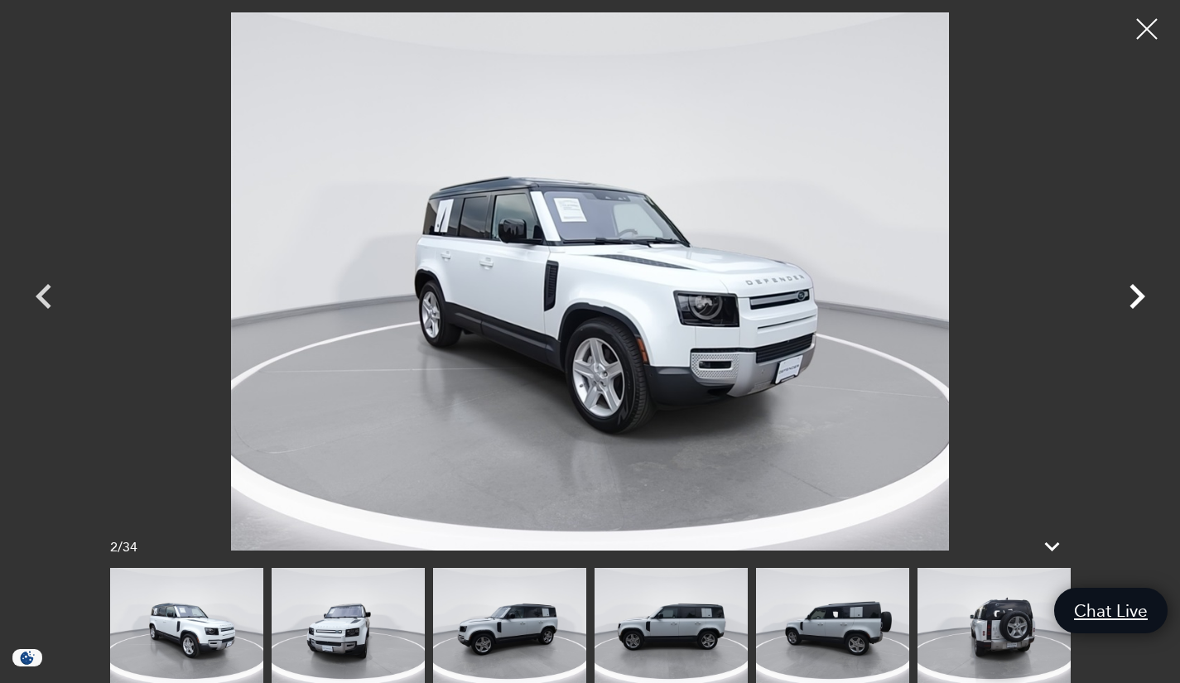
click at [1136, 297] on icon "Next" at bounding box center [1137, 297] width 50 height 50
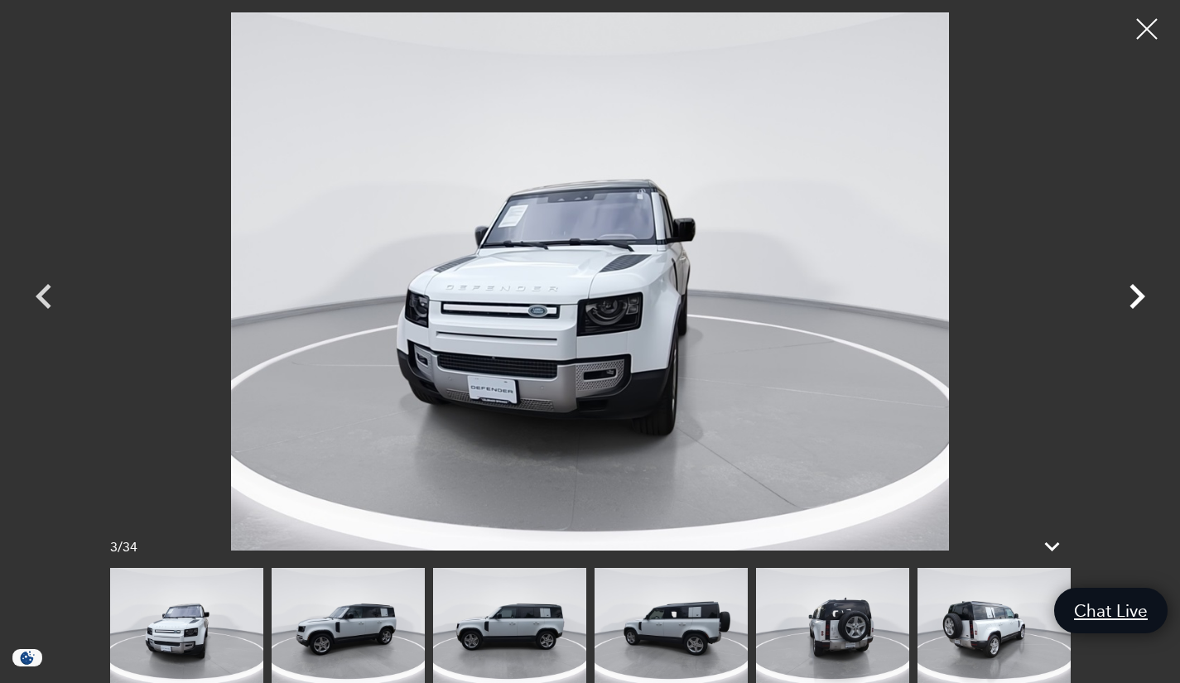
click at [1136, 297] on icon "Next" at bounding box center [1137, 297] width 50 height 50
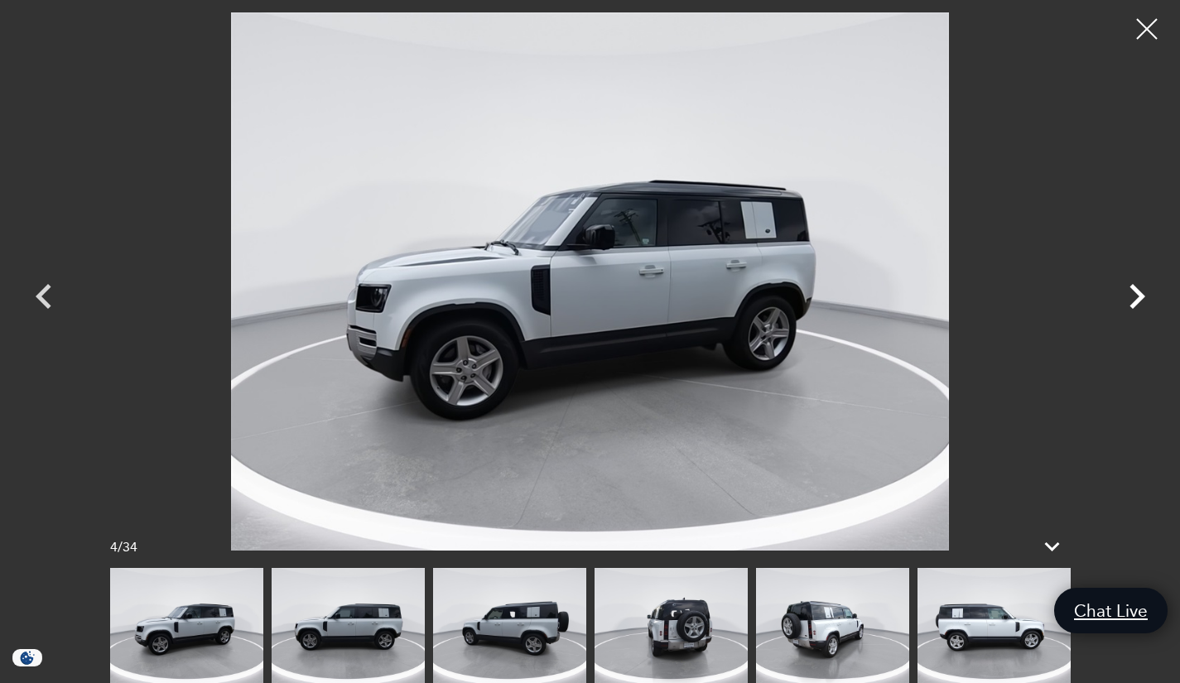
click at [1136, 297] on icon "Next" at bounding box center [1137, 297] width 50 height 50
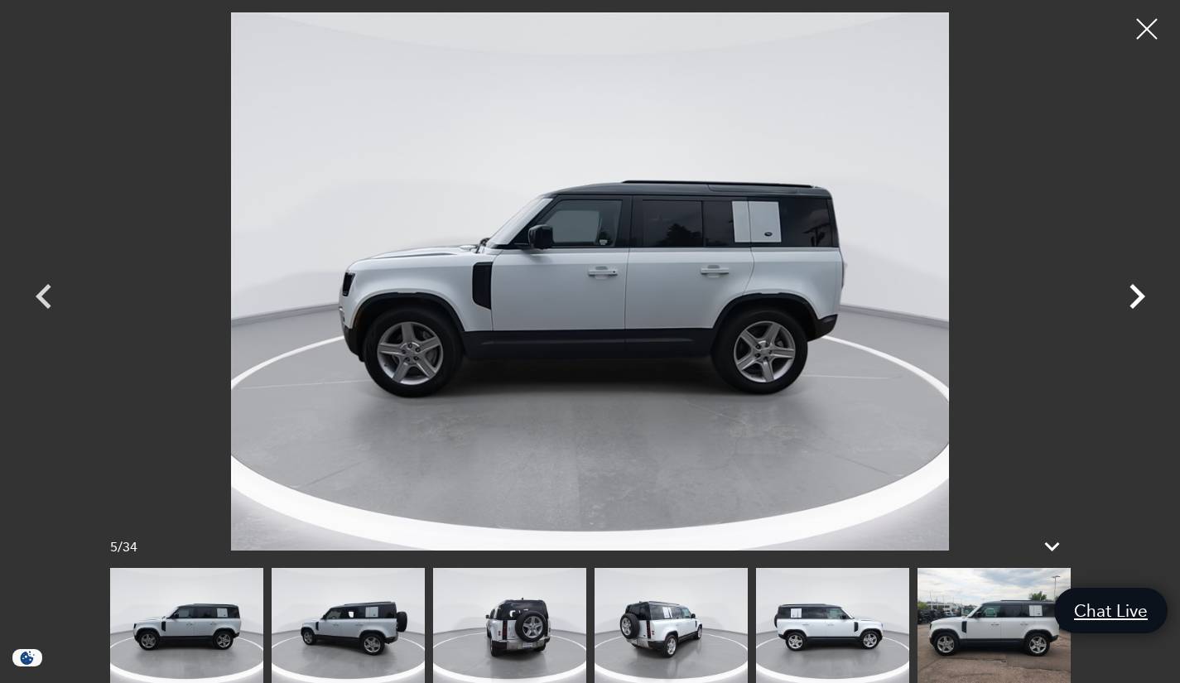
click at [1136, 297] on icon "Next" at bounding box center [1137, 297] width 50 height 50
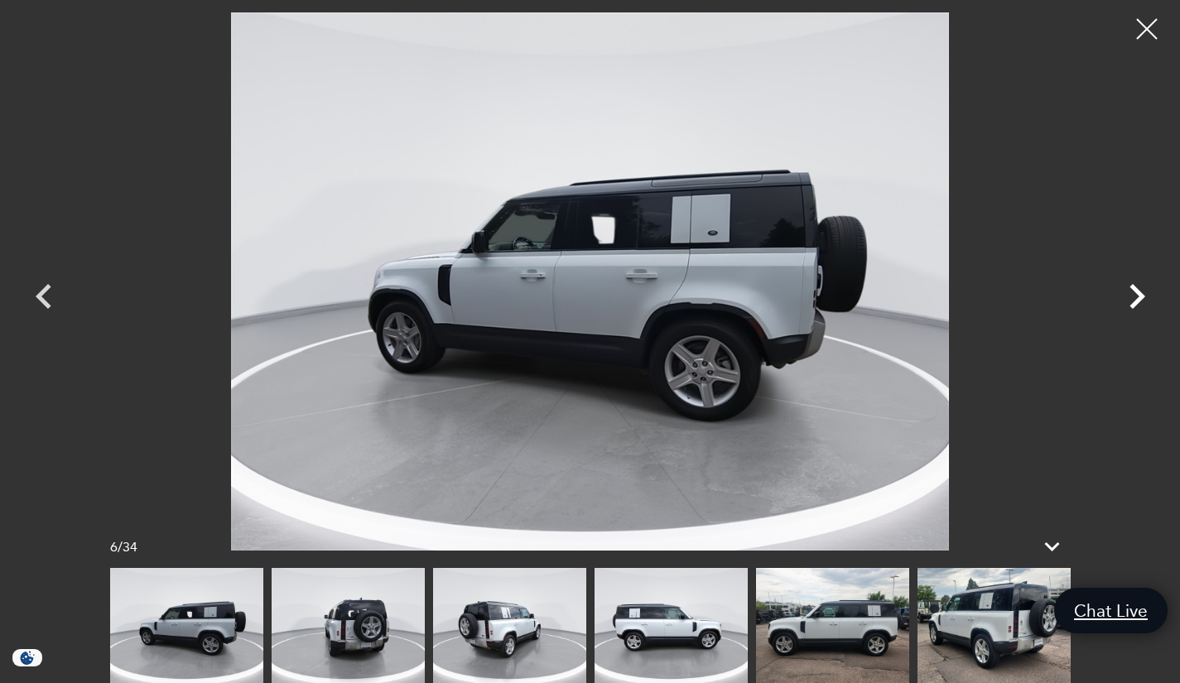
click at [1136, 297] on icon "Next" at bounding box center [1137, 297] width 50 height 50
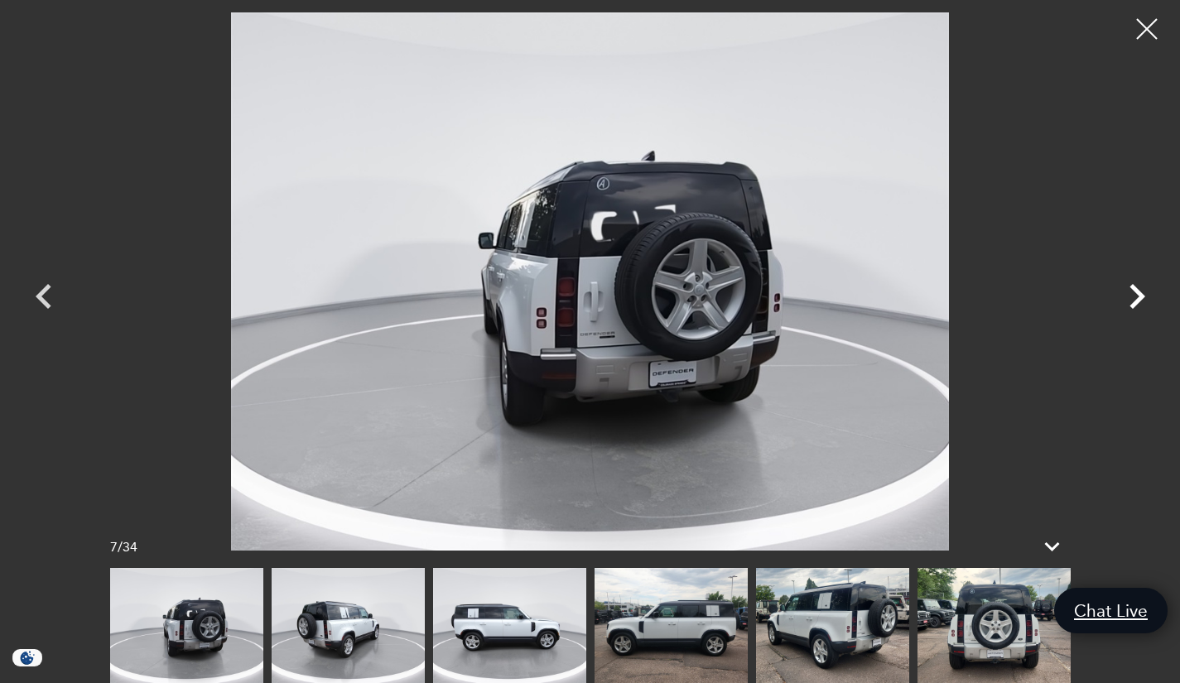
click at [1136, 297] on icon "Next" at bounding box center [1137, 297] width 50 height 50
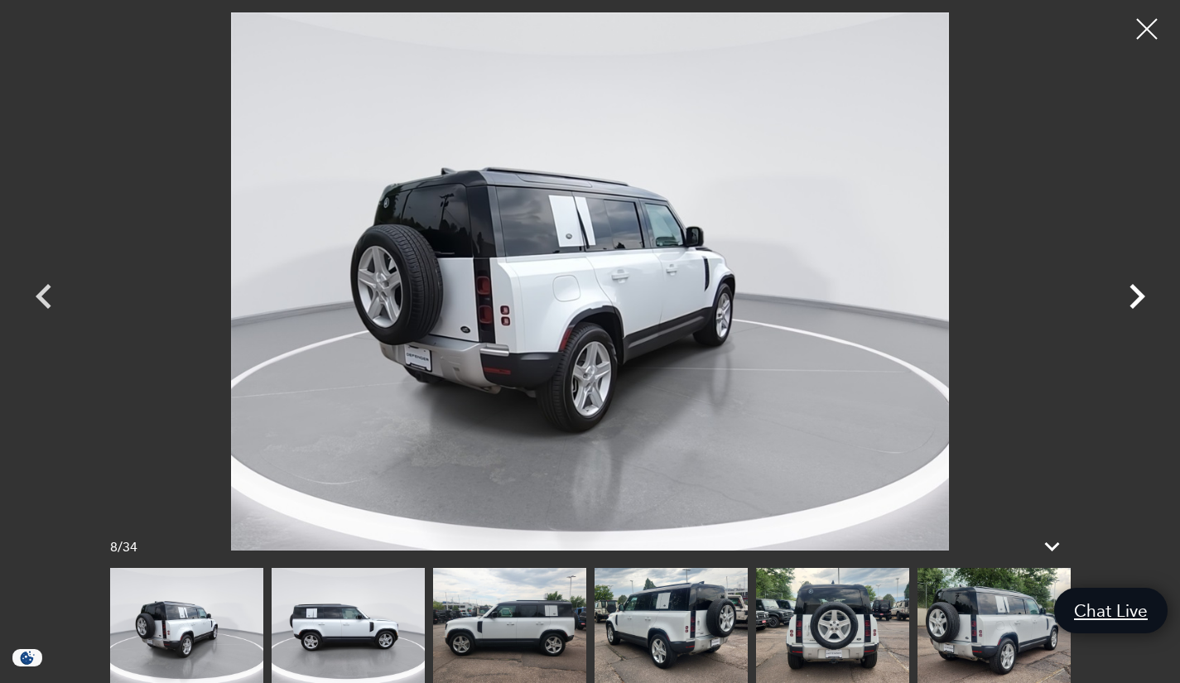
click at [1136, 297] on icon "Next" at bounding box center [1137, 297] width 50 height 50
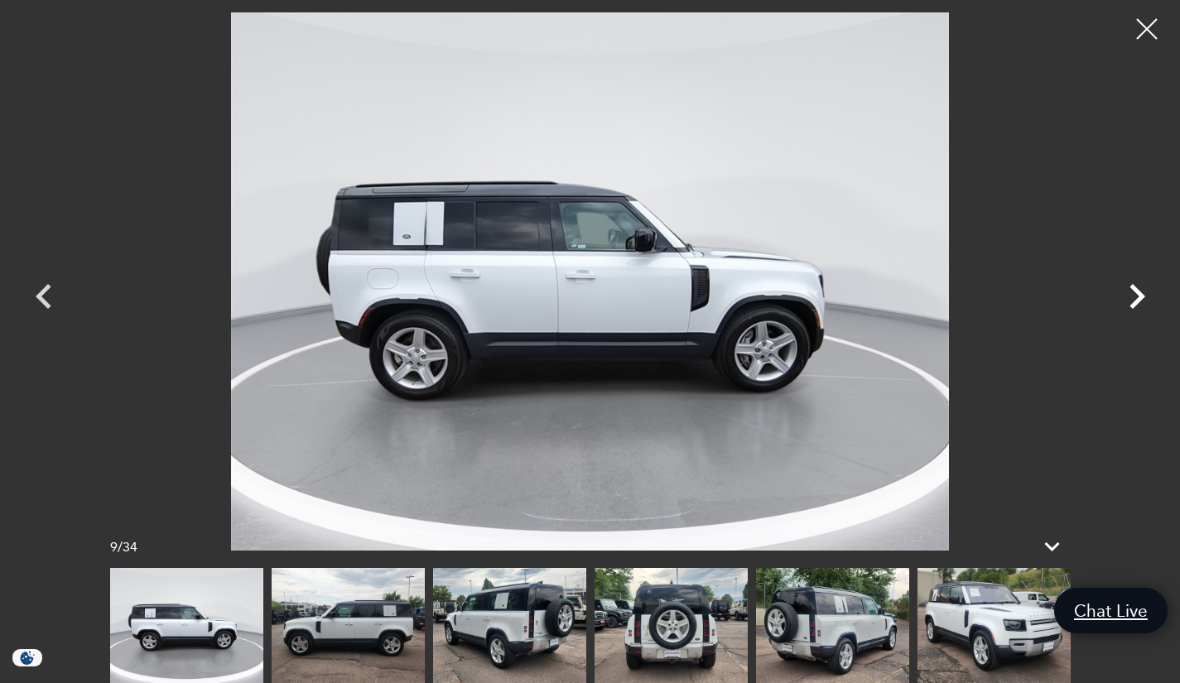
click at [1136, 297] on icon "Next" at bounding box center [1137, 297] width 50 height 50
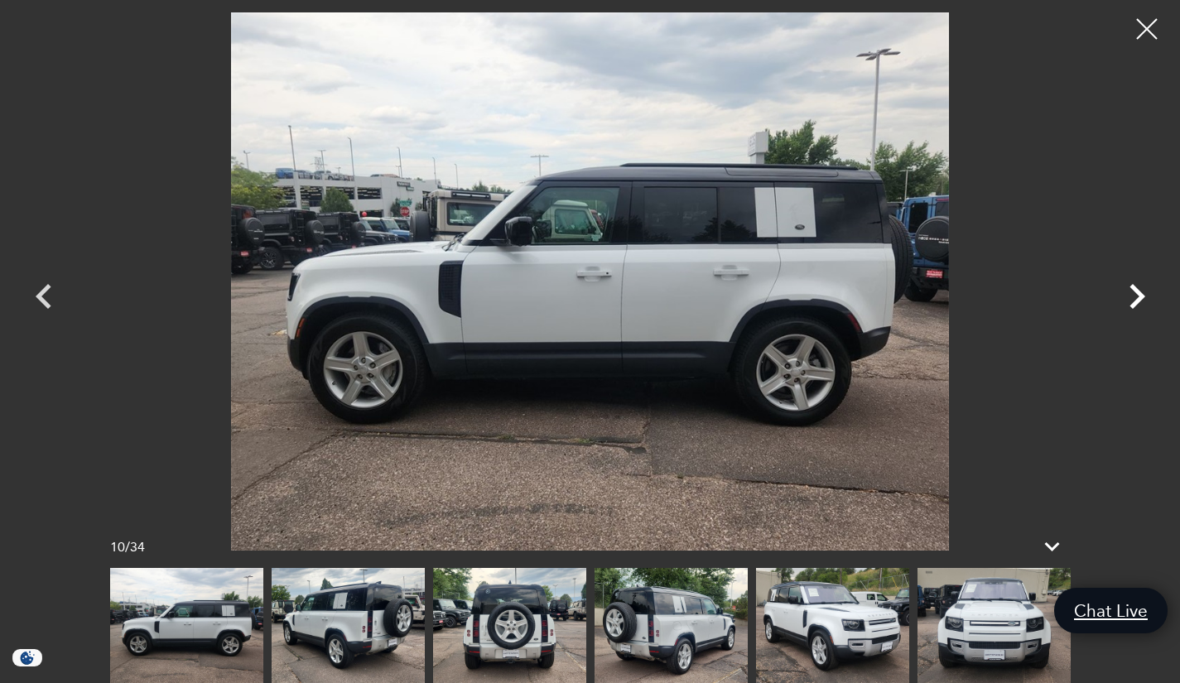
click at [1136, 297] on icon "Next" at bounding box center [1137, 297] width 50 height 50
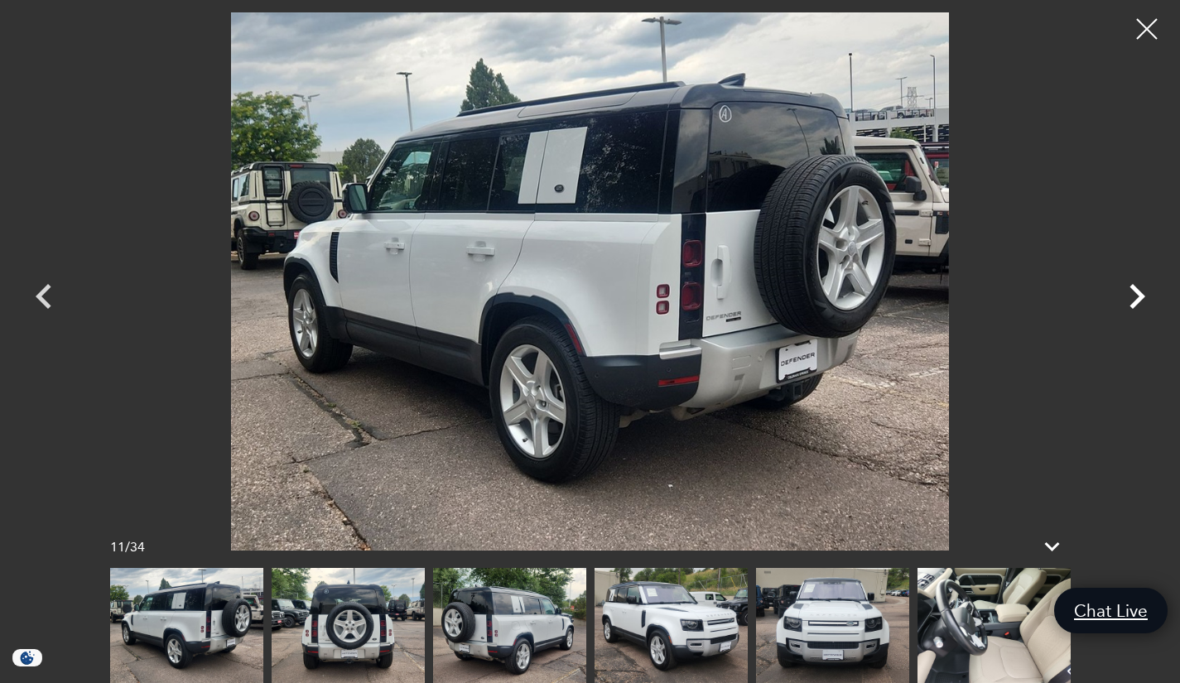
click at [1136, 297] on icon "Next" at bounding box center [1137, 297] width 50 height 50
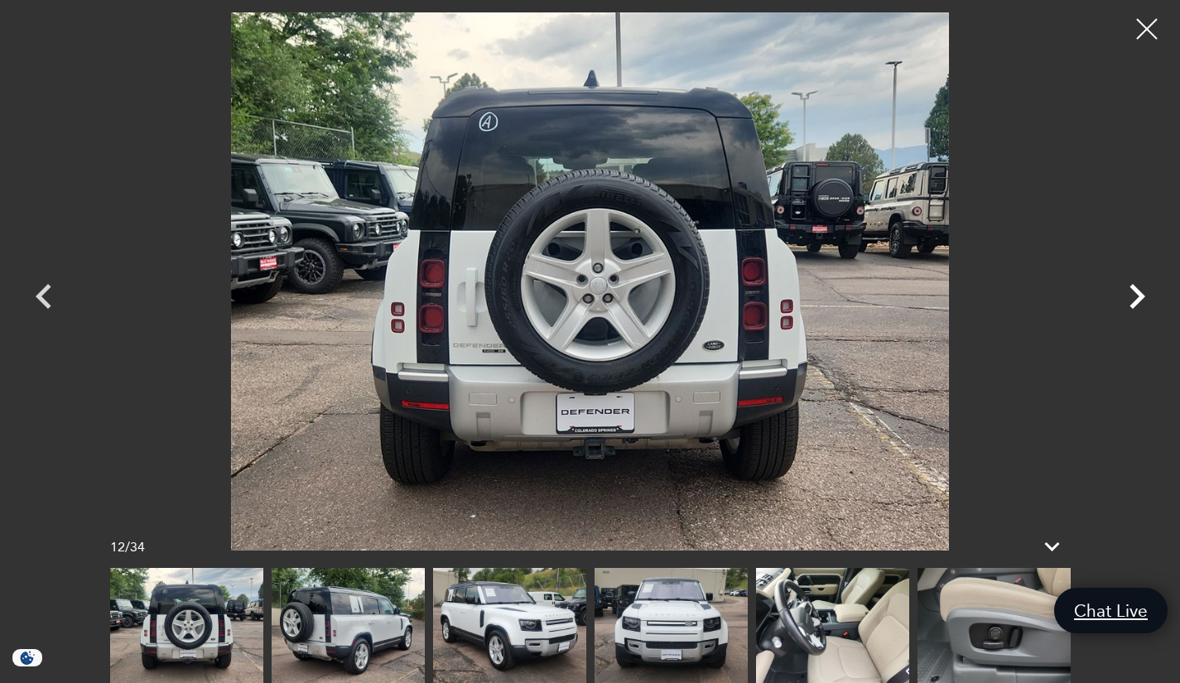
click at [1136, 297] on icon "Next" at bounding box center [1137, 297] width 50 height 50
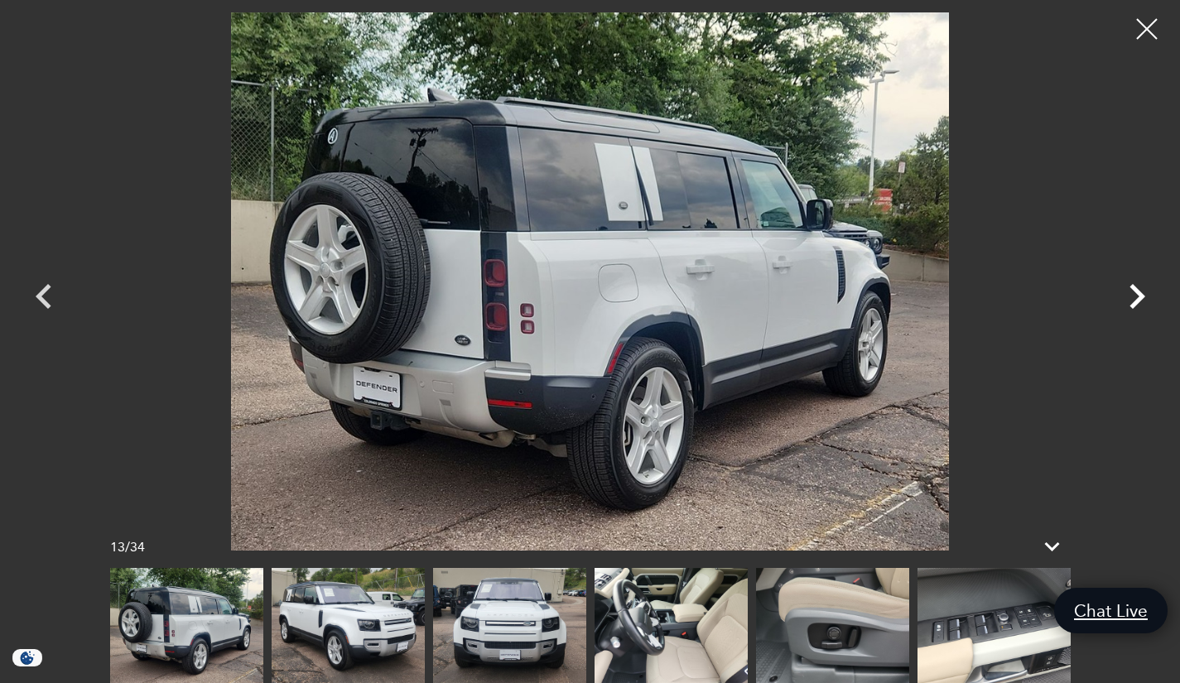
click at [1136, 297] on icon "Next" at bounding box center [1137, 297] width 50 height 50
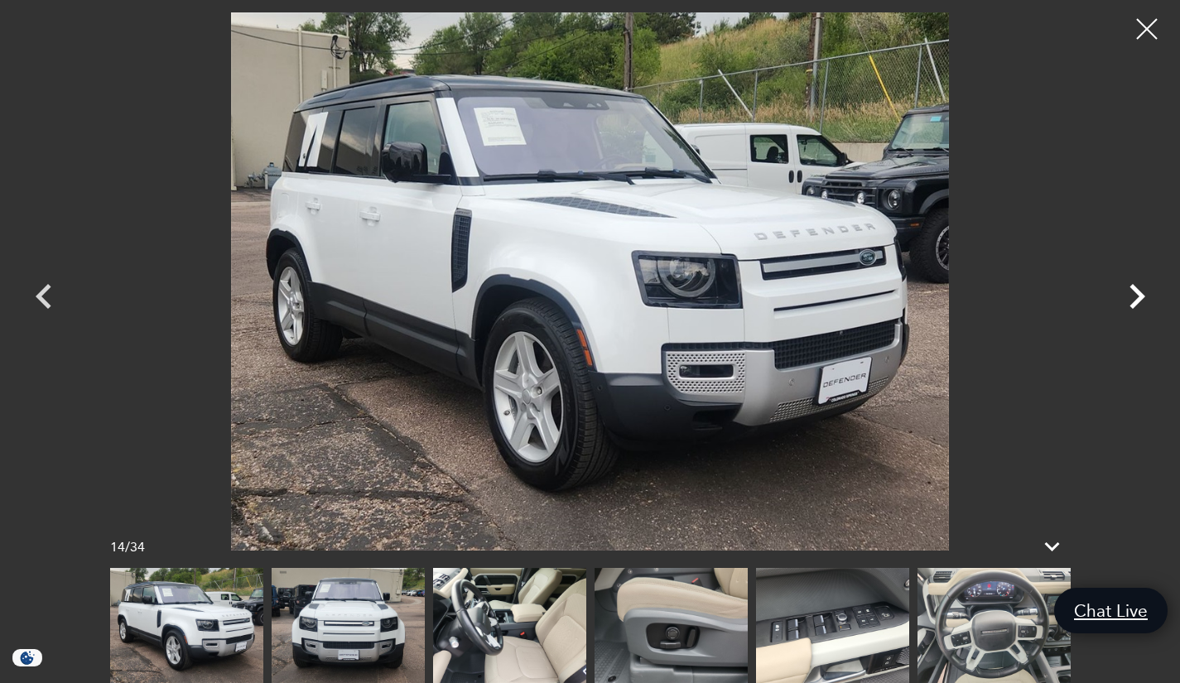
click at [1136, 297] on icon "Next" at bounding box center [1137, 297] width 50 height 50
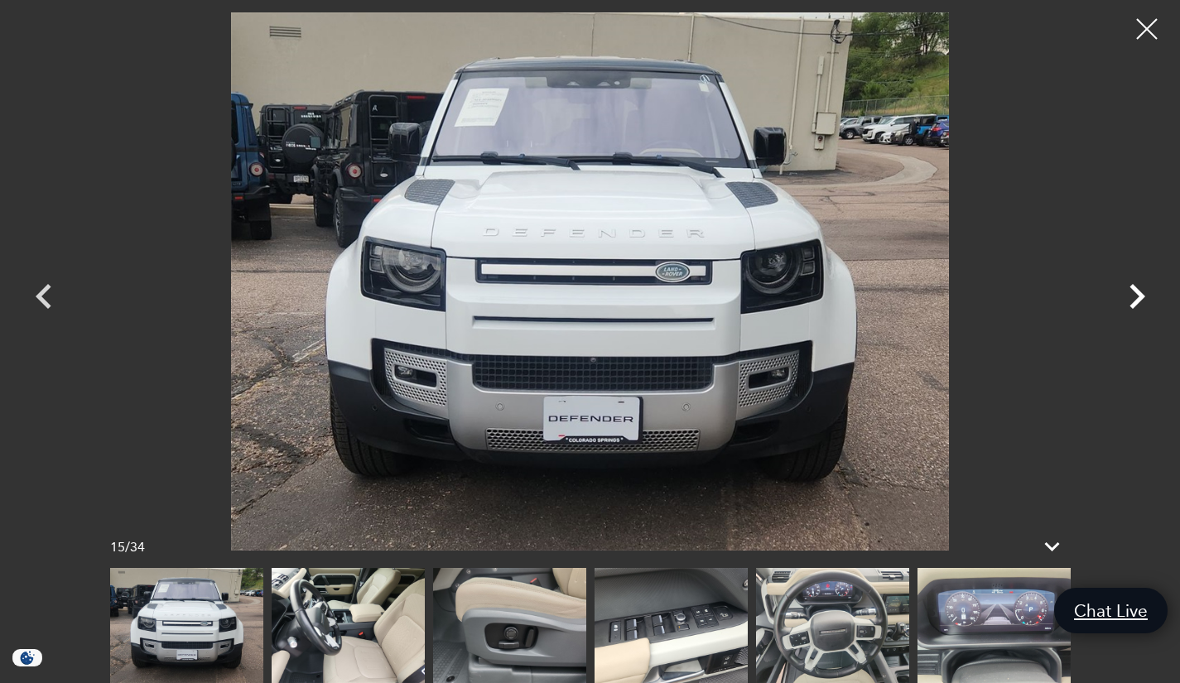
click at [1136, 297] on icon "Next" at bounding box center [1137, 297] width 50 height 50
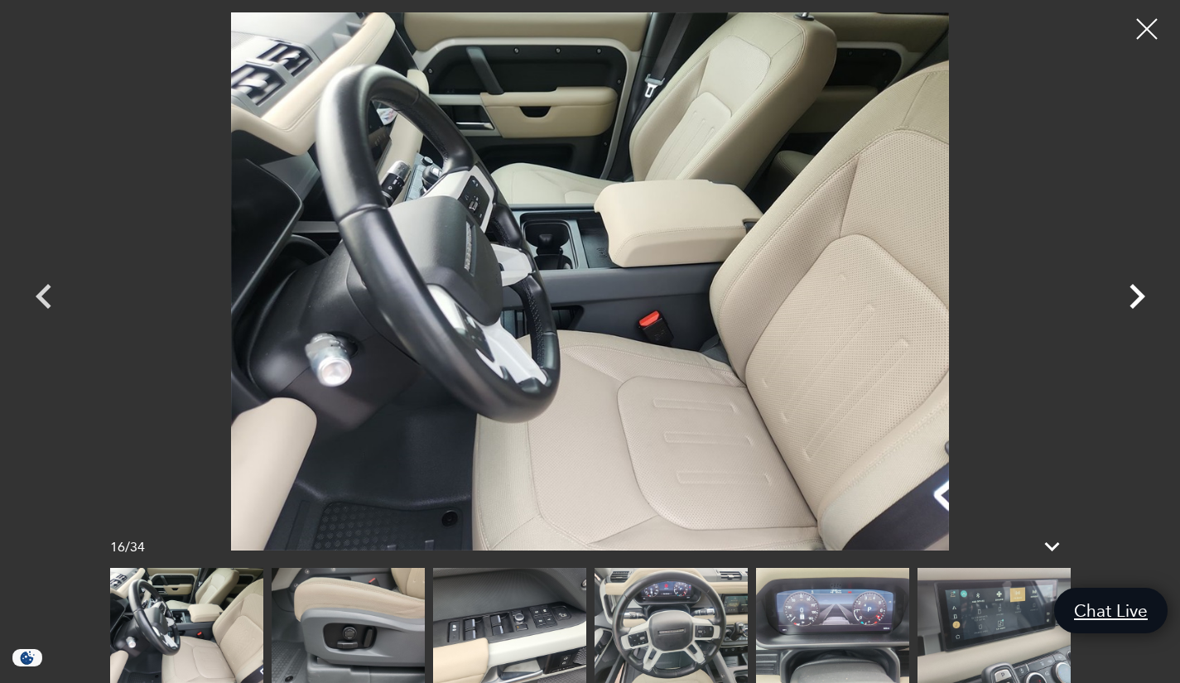
click at [1136, 297] on icon "Next" at bounding box center [1137, 297] width 50 height 50
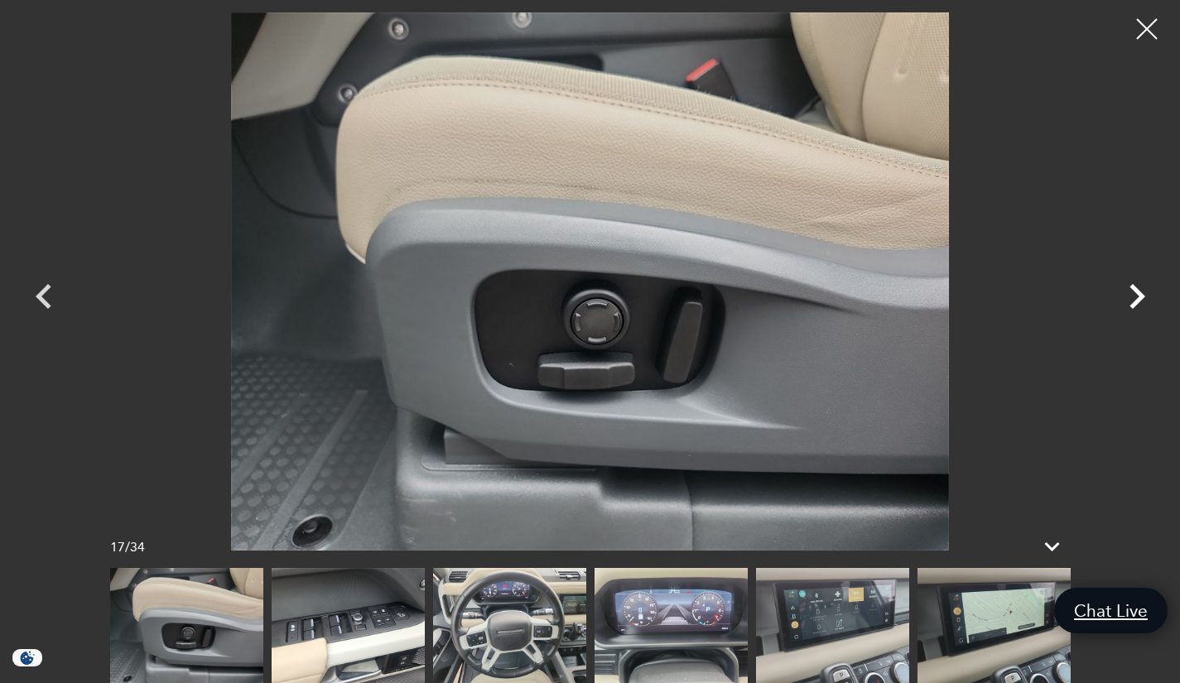
click at [1136, 297] on icon "Next" at bounding box center [1137, 297] width 50 height 50
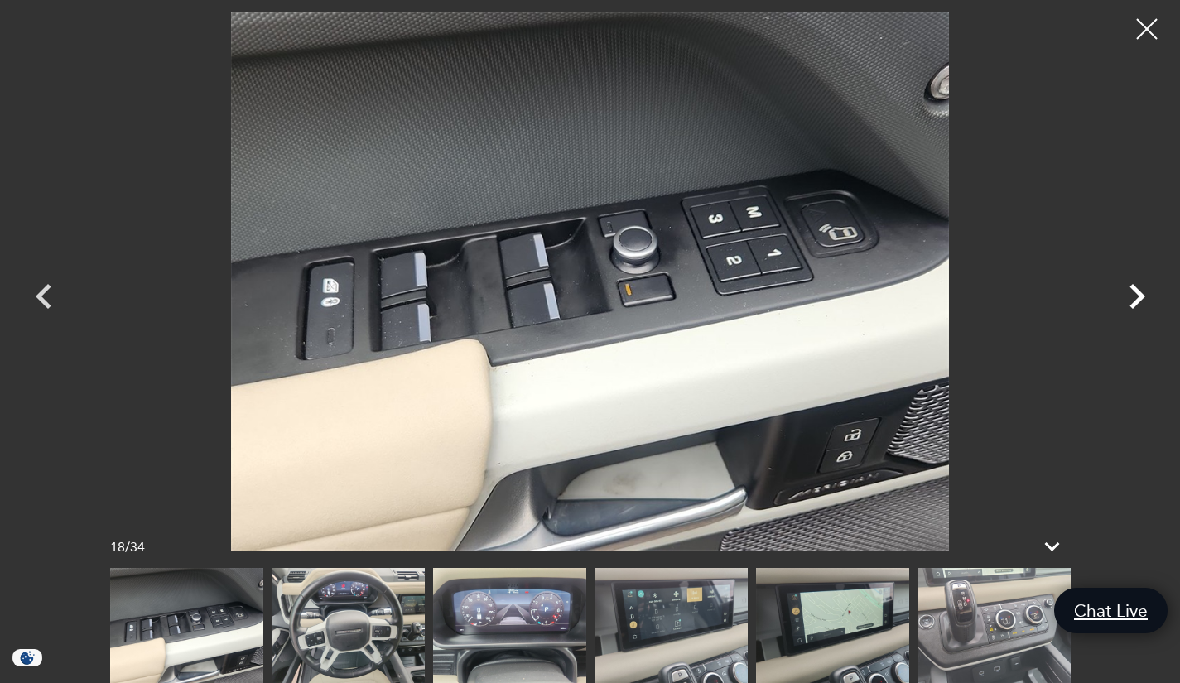
click at [1136, 297] on icon "Next" at bounding box center [1137, 297] width 50 height 50
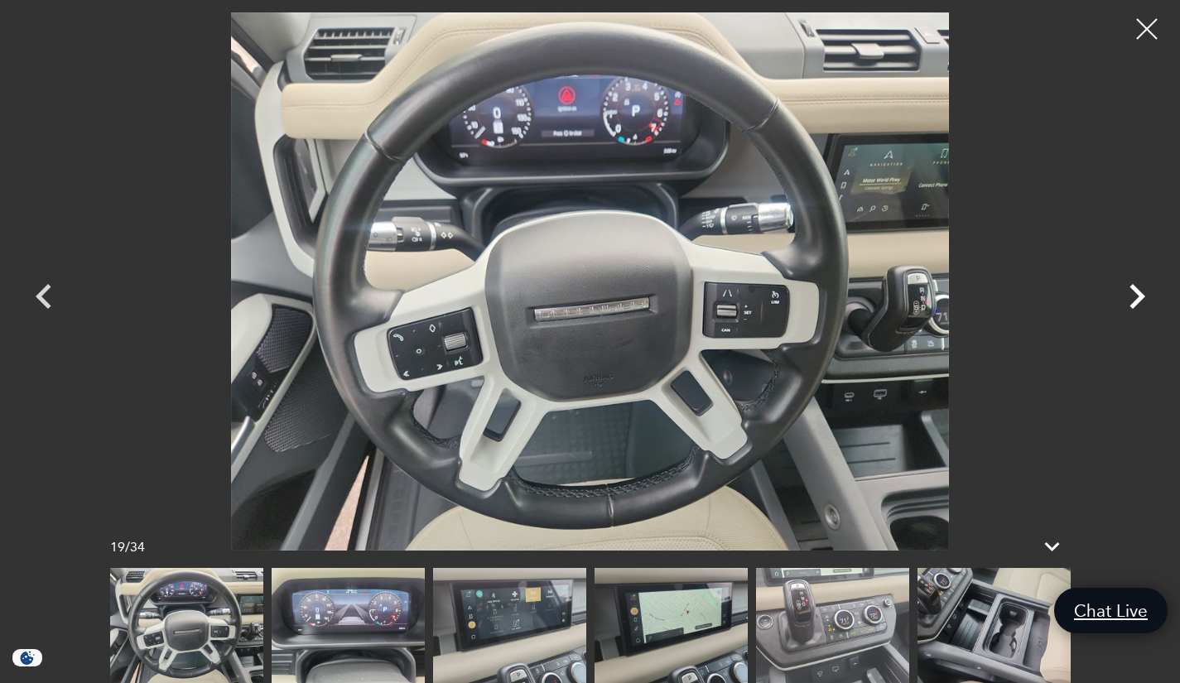
click at [1136, 297] on icon "Next" at bounding box center [1137, 297] width 50 height 50
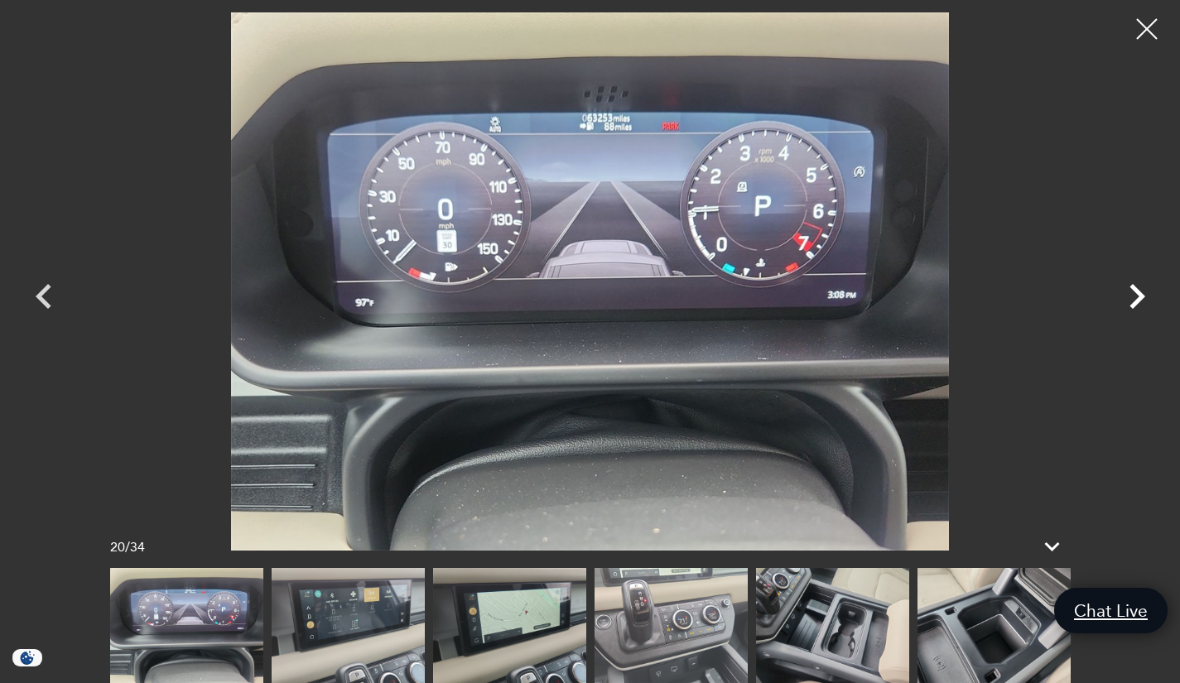
click at [1136, 297] on icon "Next" at bounding box center [1137, 297] width 50 height 50
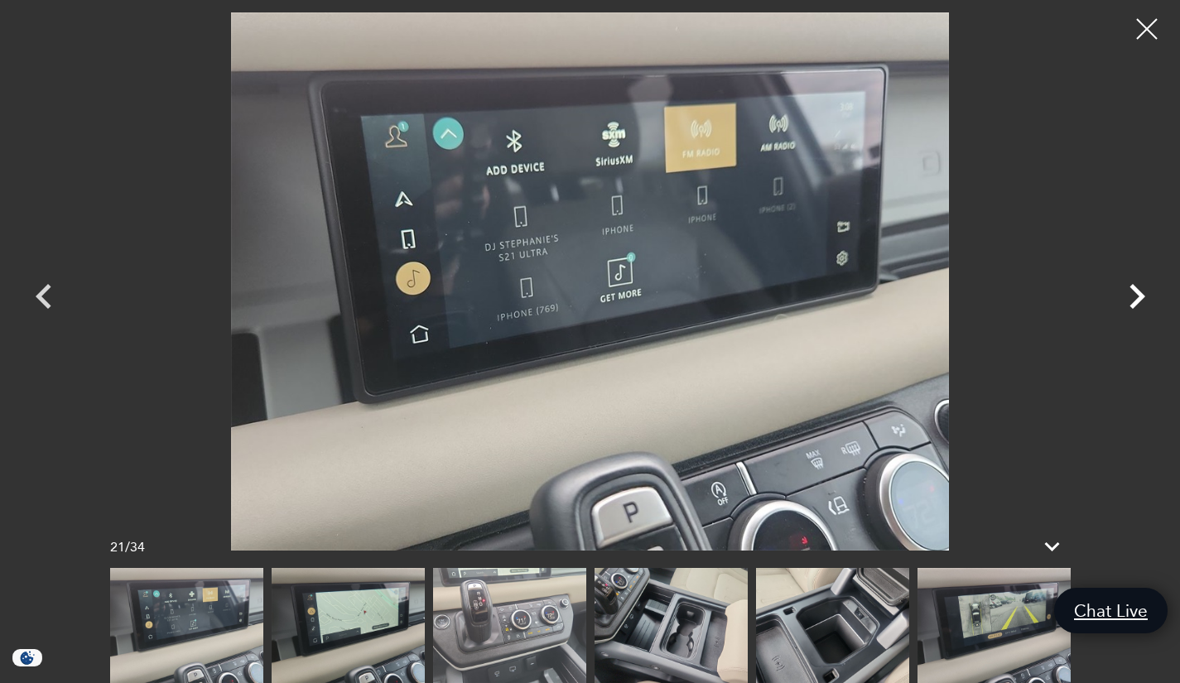
click at [1136, 297] on icon "Next" at bounding box center [1137, 297] width 50 height 50
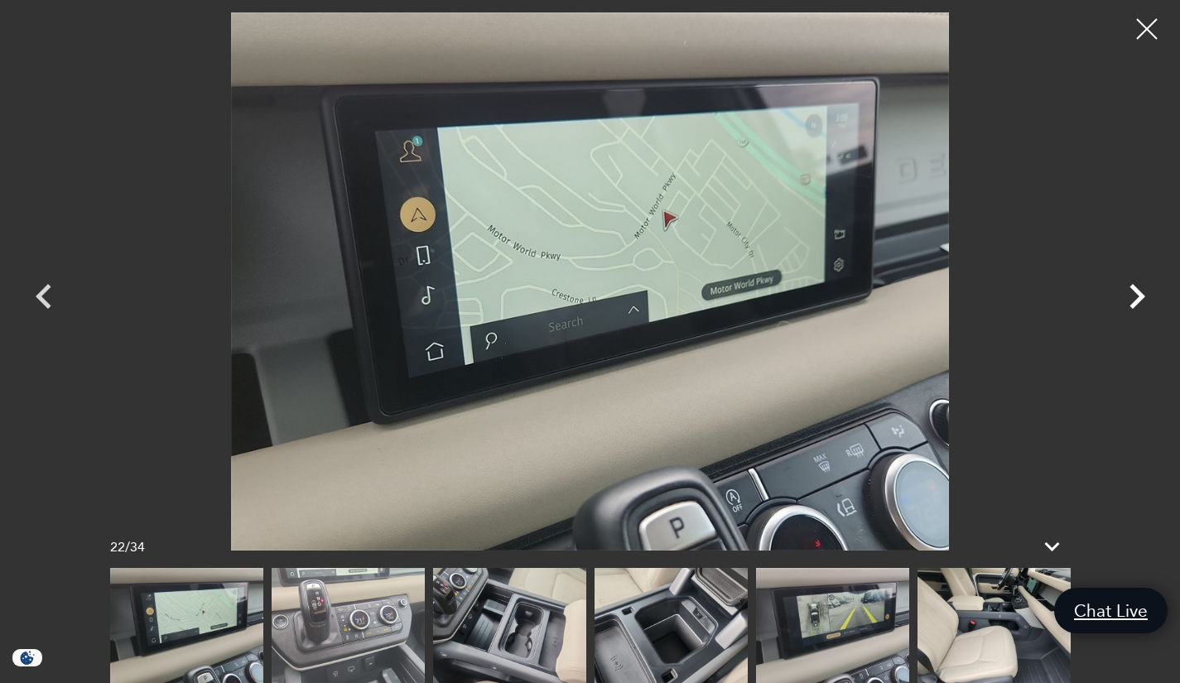
click at [1136, 297] on icon "Next" at bounding box center [1137, 297] width 50 height 50
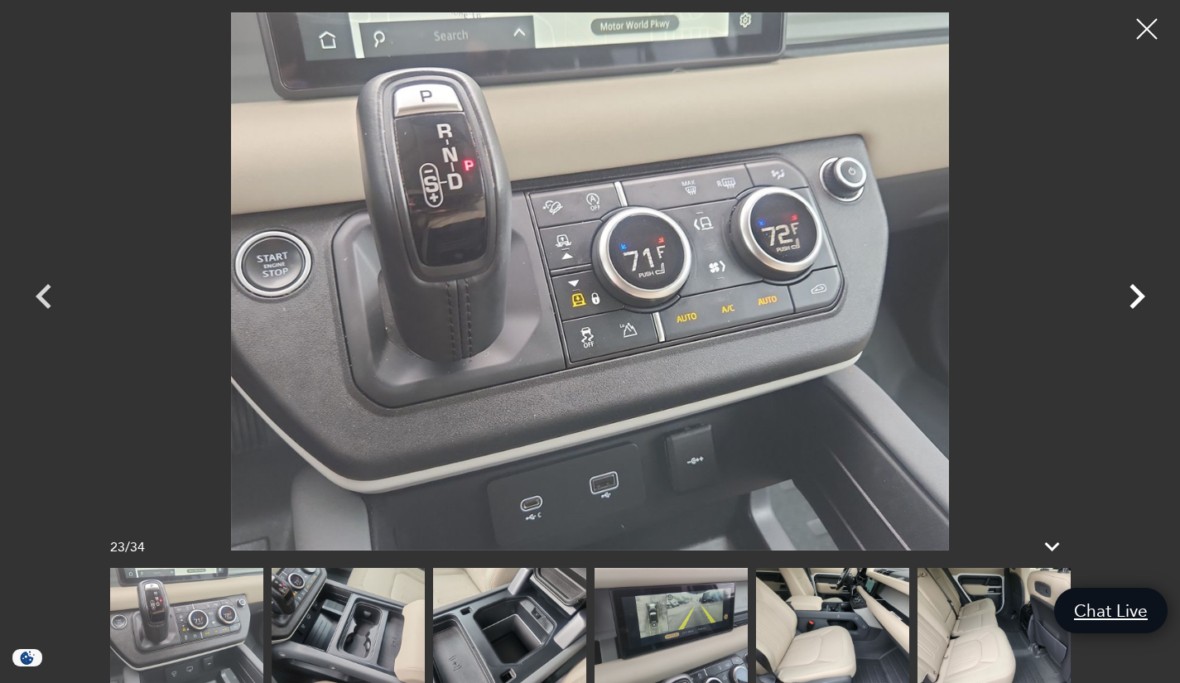
click at [1136, 297] on icon "Next" at bounding box center [1137, 297] width 50 height 50
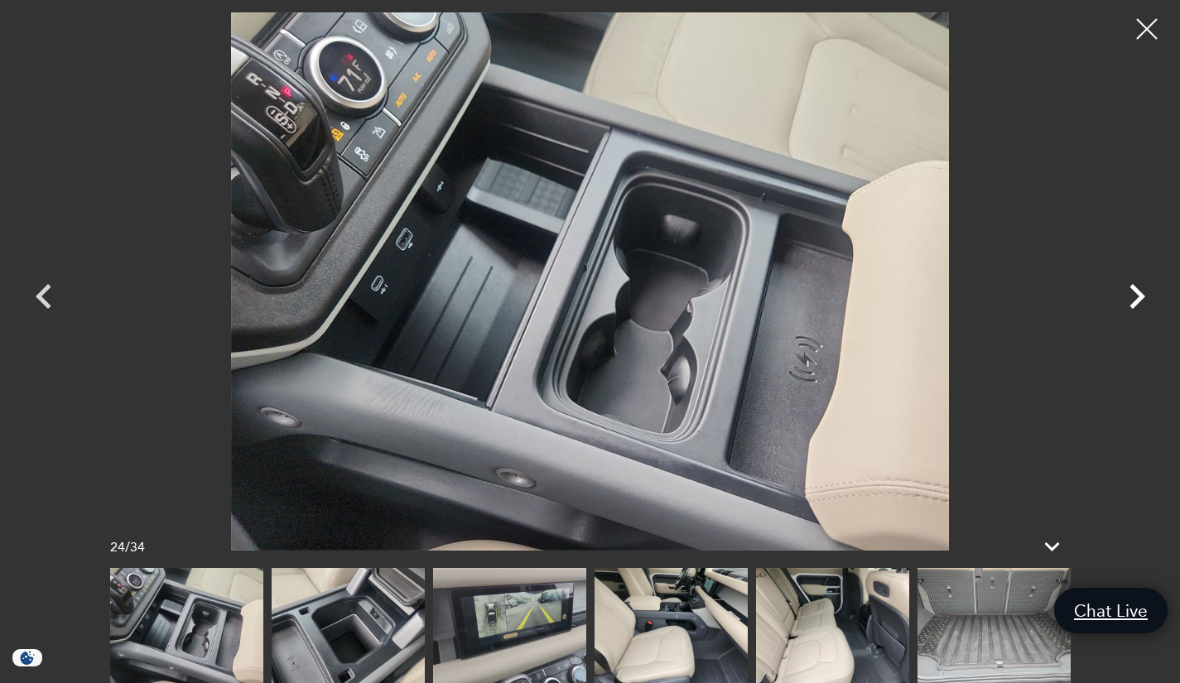
click at [1136, 297] on icon "Next" at bounding box center [1137, 297] width 50 height 50
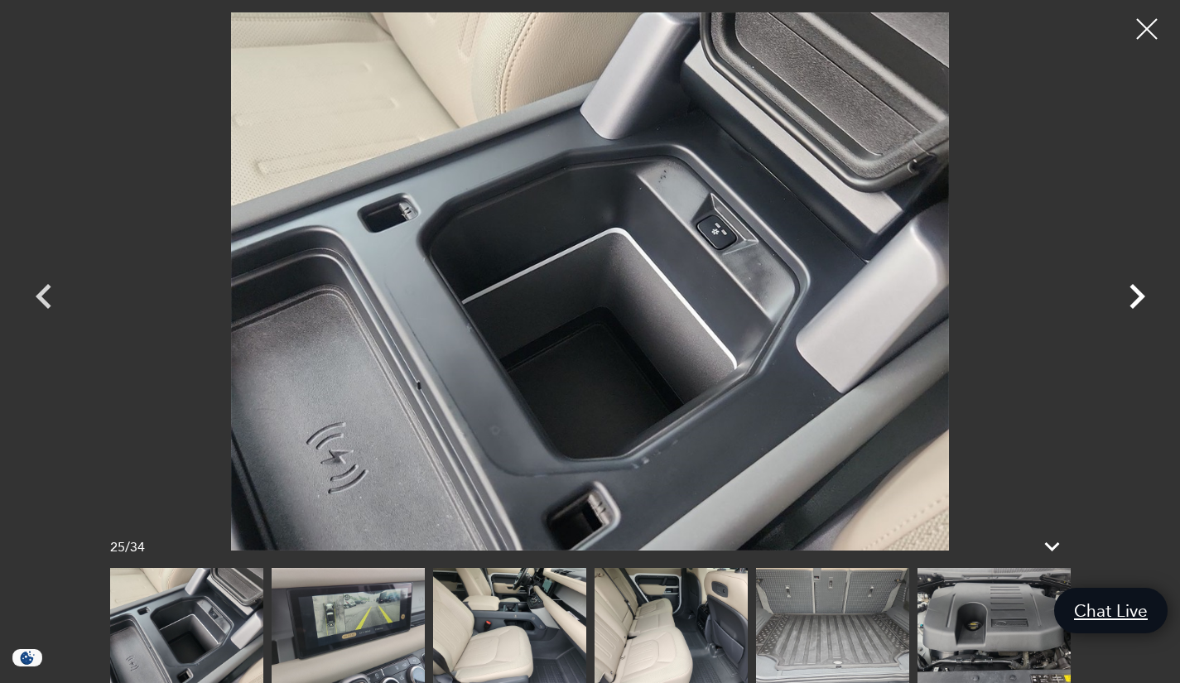
click at [1136, 297] on icon "Next" at bounding box center [1137, 297] width 50 height 50
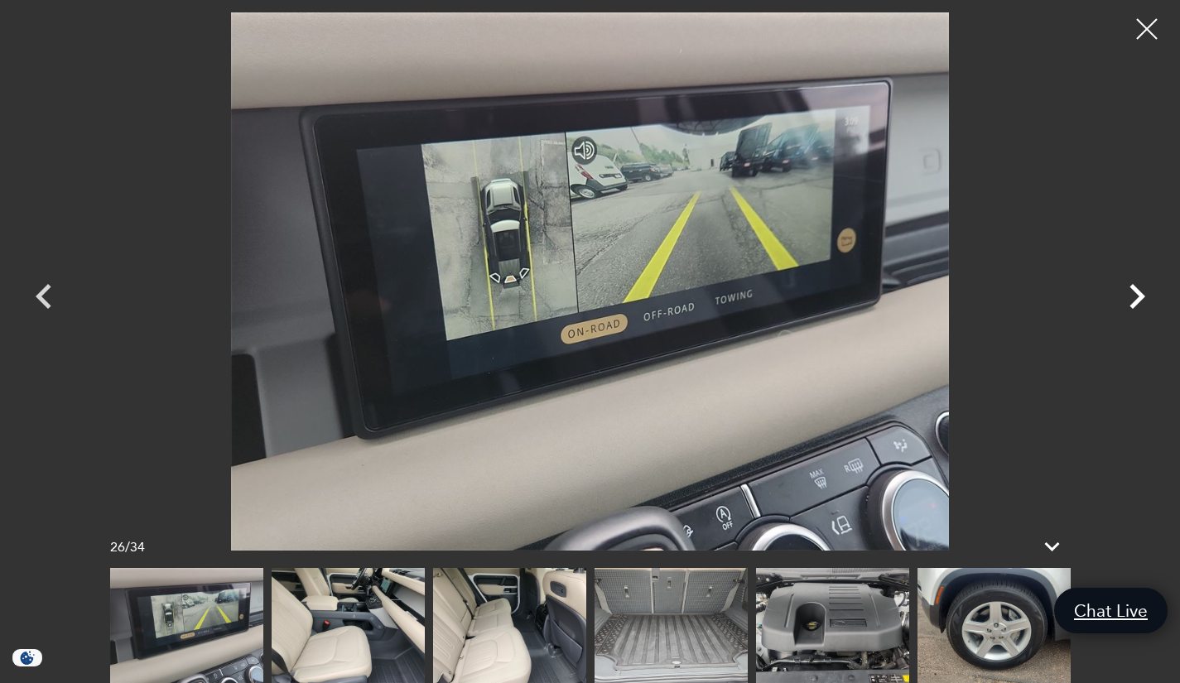
click at [1136, 297] on icon "Next" at bounding box center [1137, 297] width 50 height 50
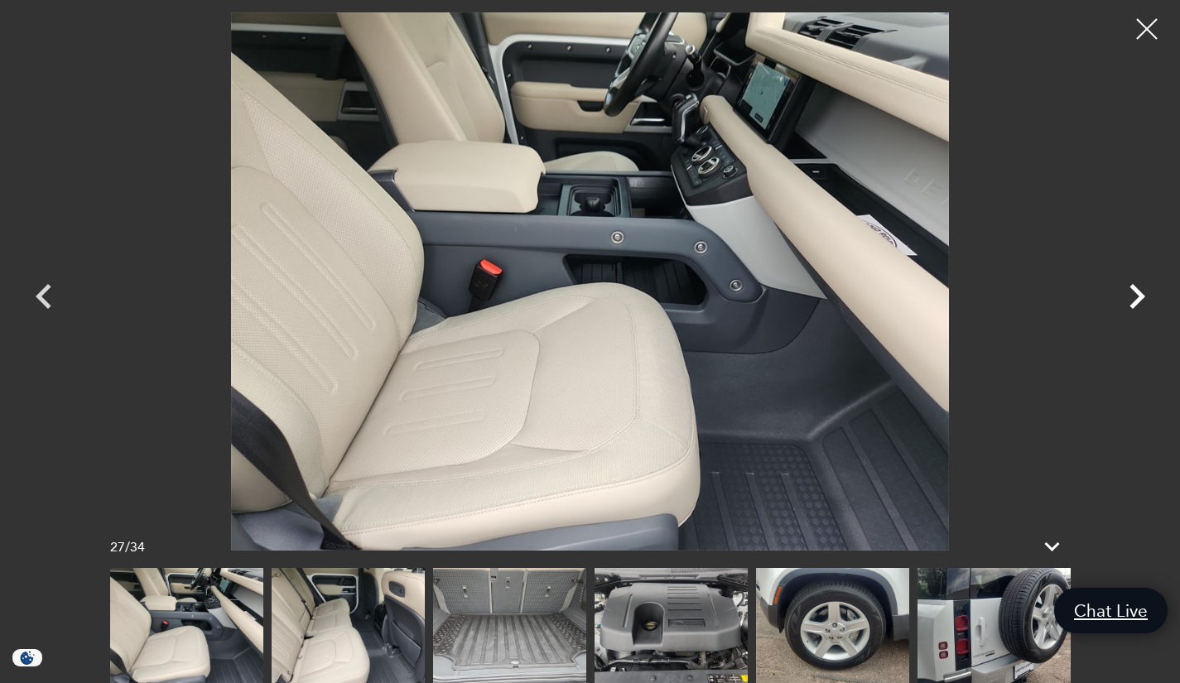
click at [1136, 297] on icon "Next" at bounding box center [1137, 297] width 50 height 50
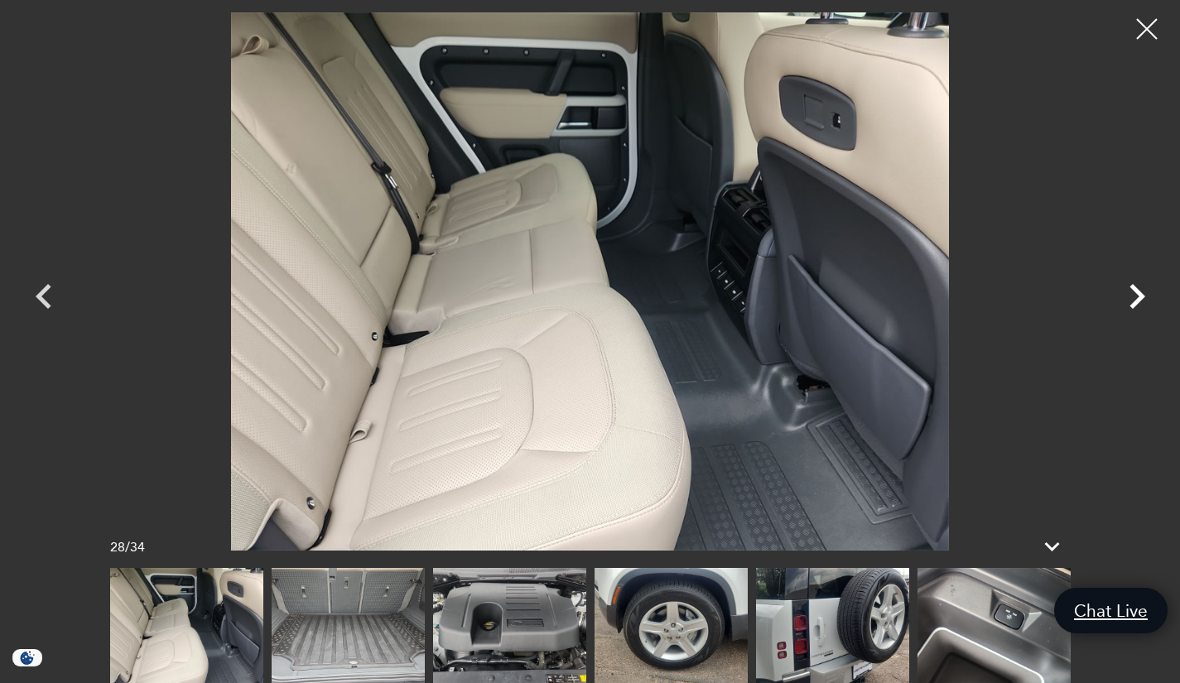
click at [1136, 297] on icon "Next" at bounding box center [1137, 297] width 50 height 50
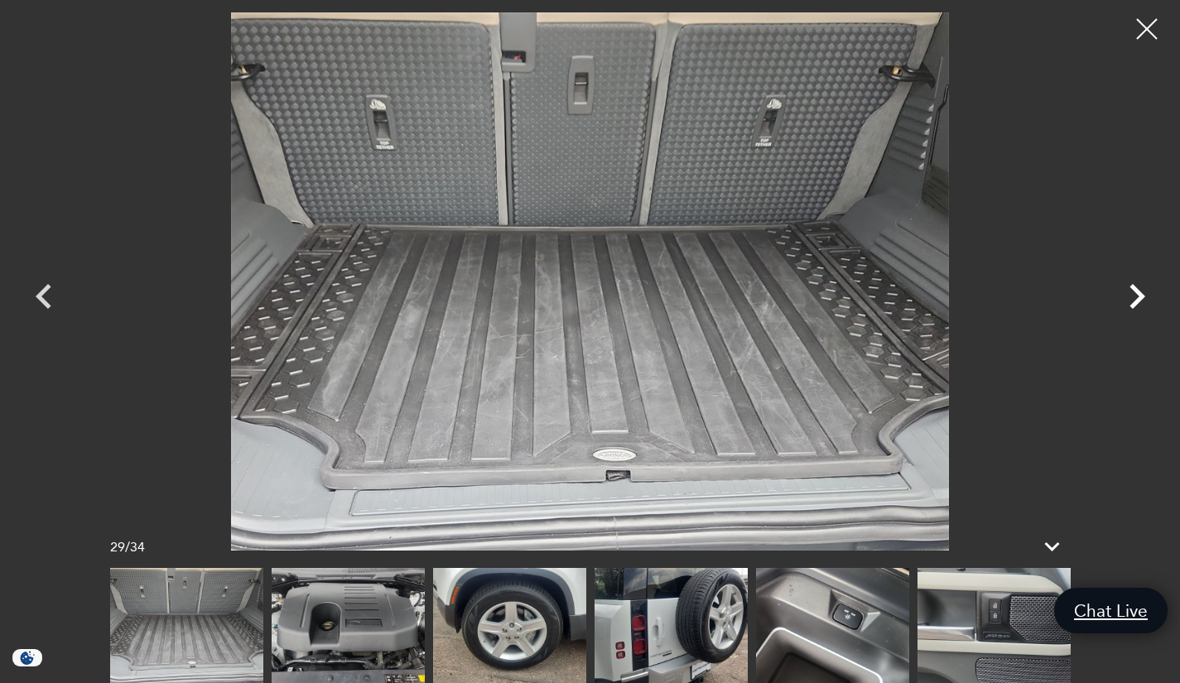
click at [1136, 297] on icon "Next" at bounding box center [1137, 297] width 50 height 50
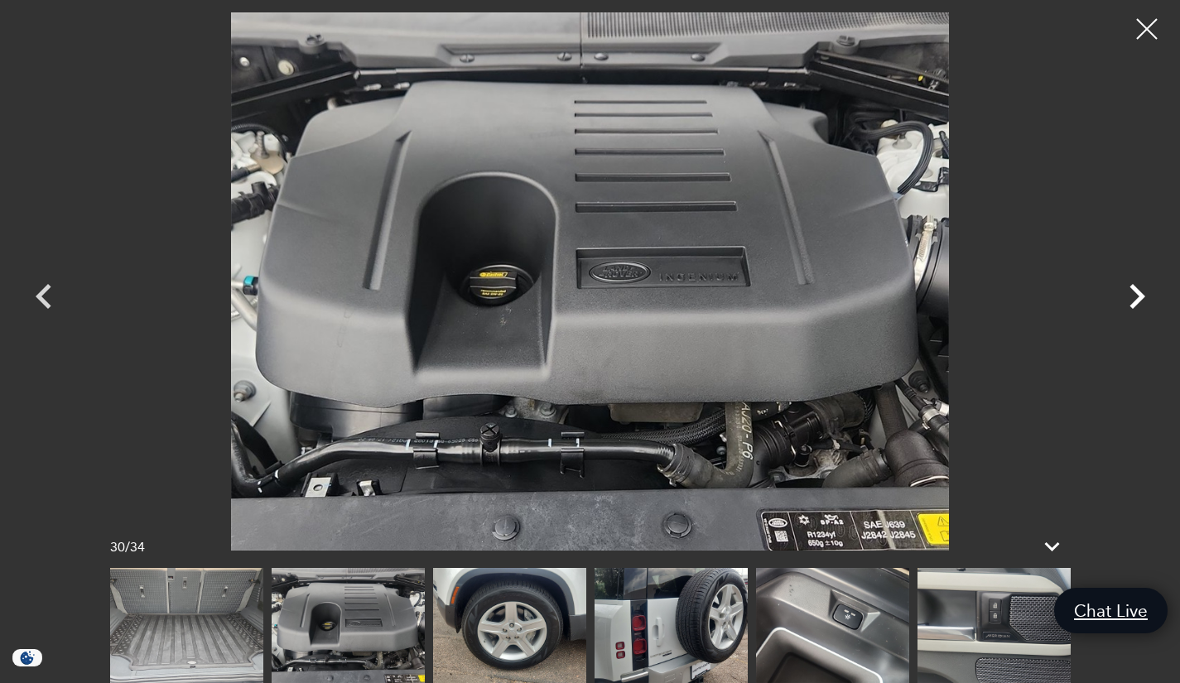
click at [1136, 297] on icon "Next" at bounding box center [1137, 297] width 50 height 50
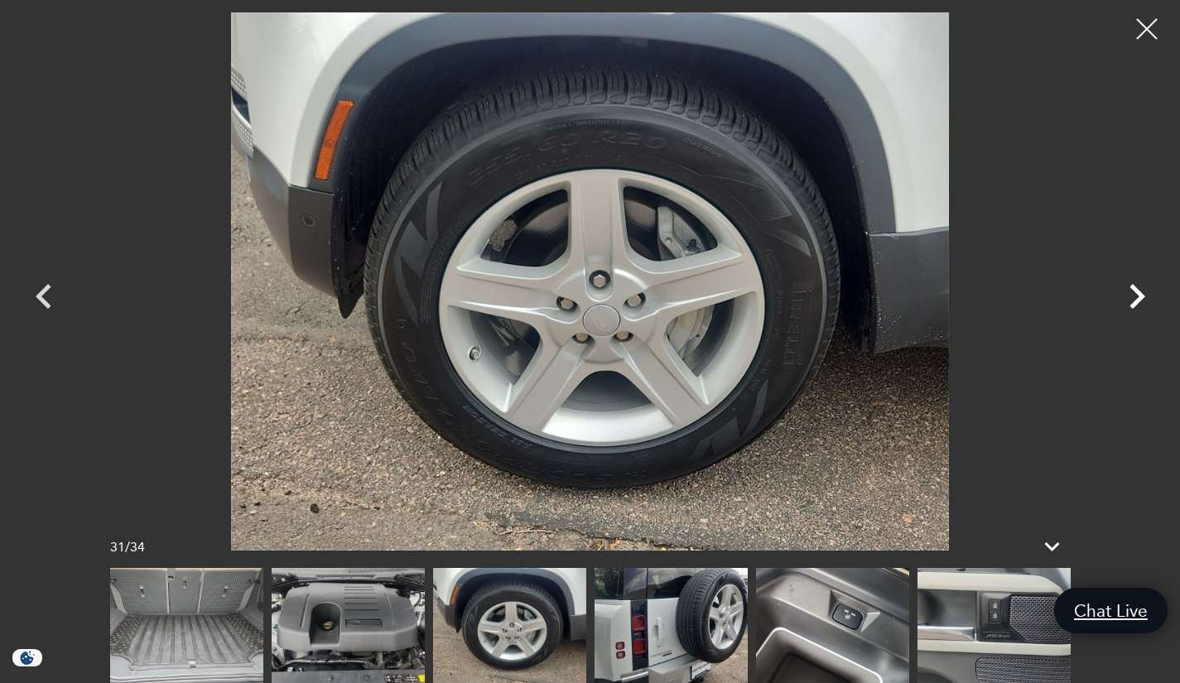
click at [1136, 297] on icon "Next" at bounding box center [1137, 297] width 50 height 50
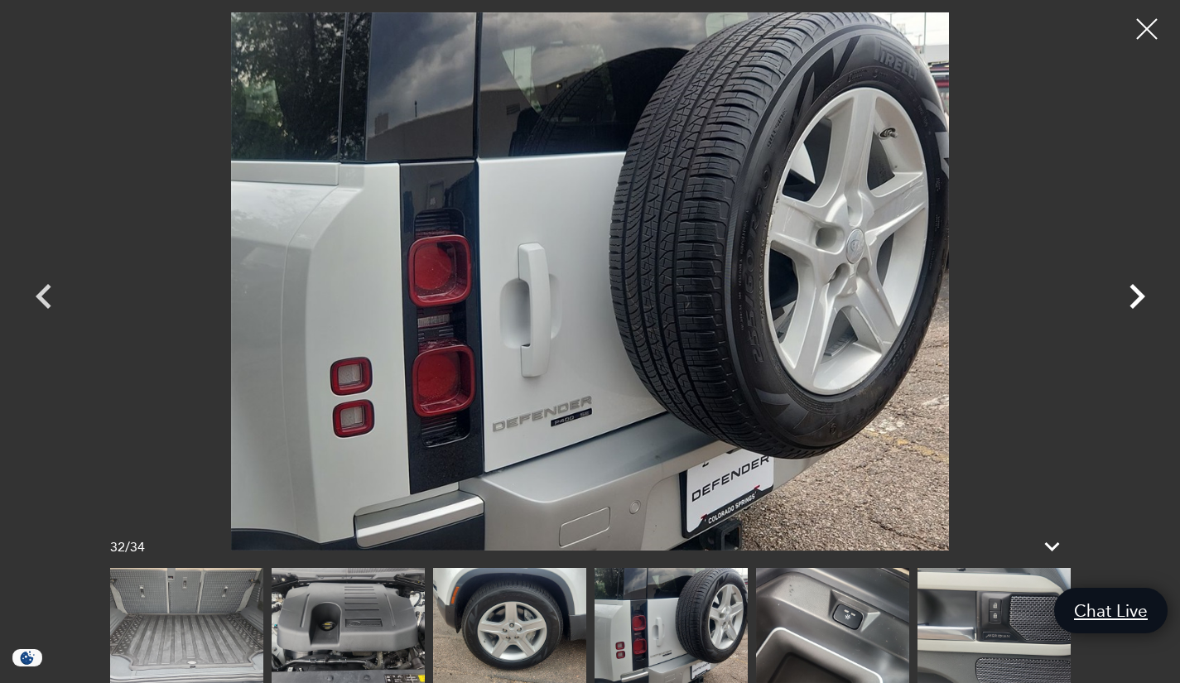
click at [1136, 297] on icon "Next" at bounding box center [1137, 297] width 50 height 50
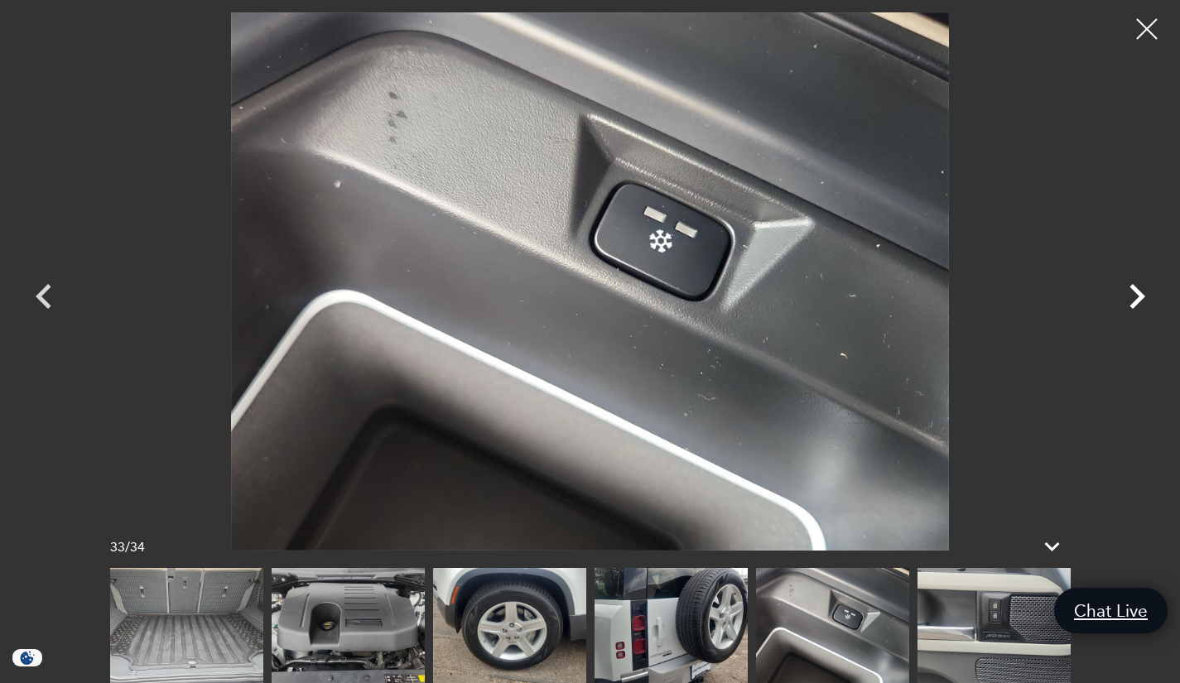
click at [1136, 297] on icon "Next" at bounding box center [1137, 297] width 50 height 50
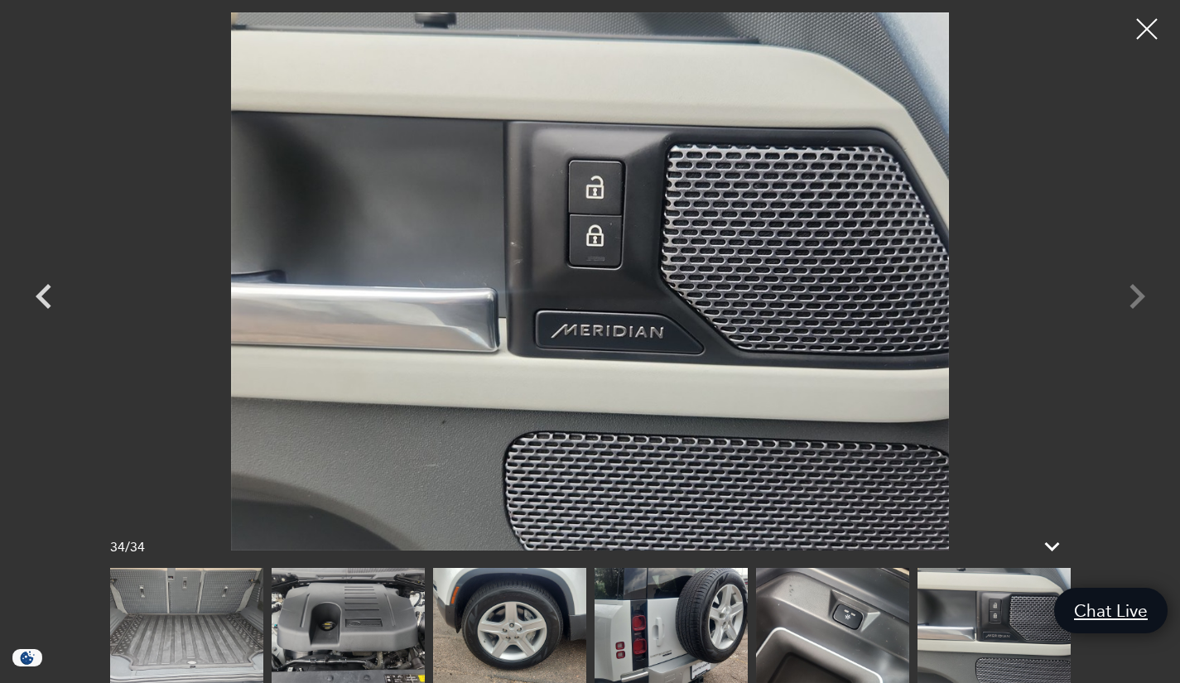
click at [1136, 297] on div at bounding box center [590, 281] width 1159 height 538
click at [1144, 31] on div at bounding box center [1148, 29] width 44 height 44
